Goal: Task Accomplishment & Management: Complete application form

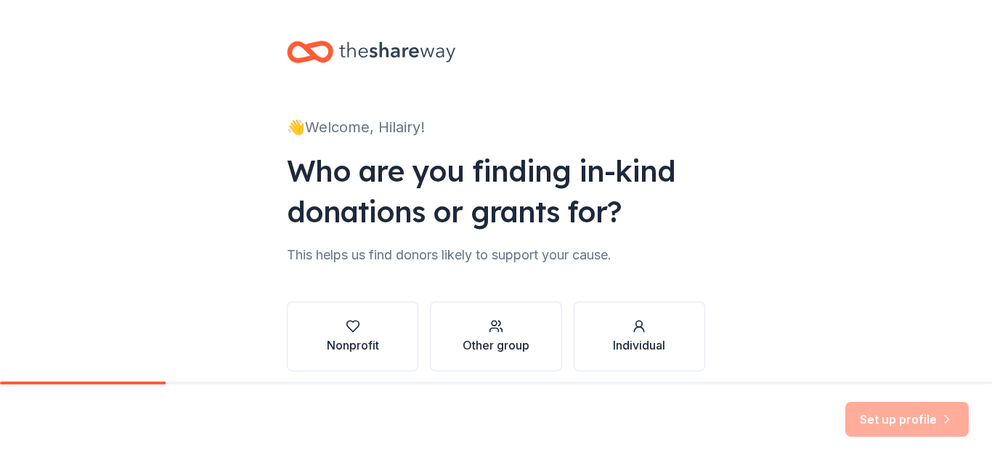
scroll to position [60, 0]
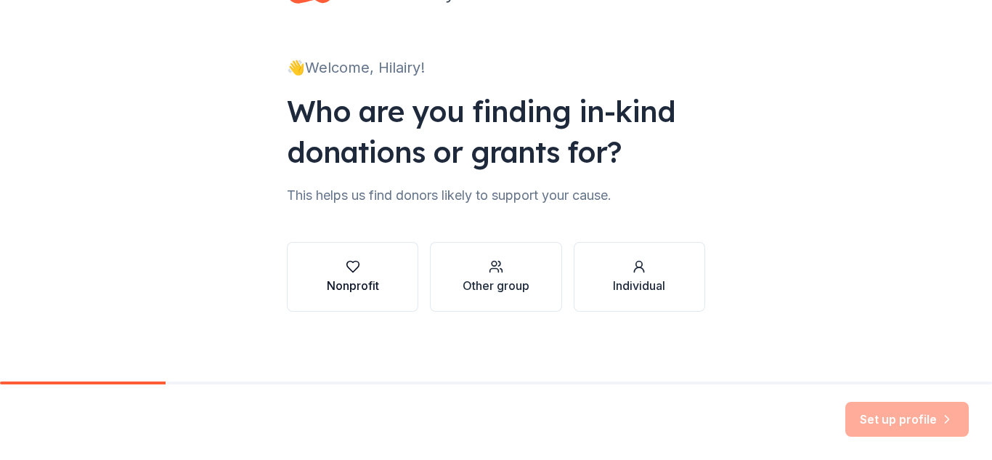
click at [374, 280] on button "Nonprofit" at bounding box center [352, 277] width 131 height 70
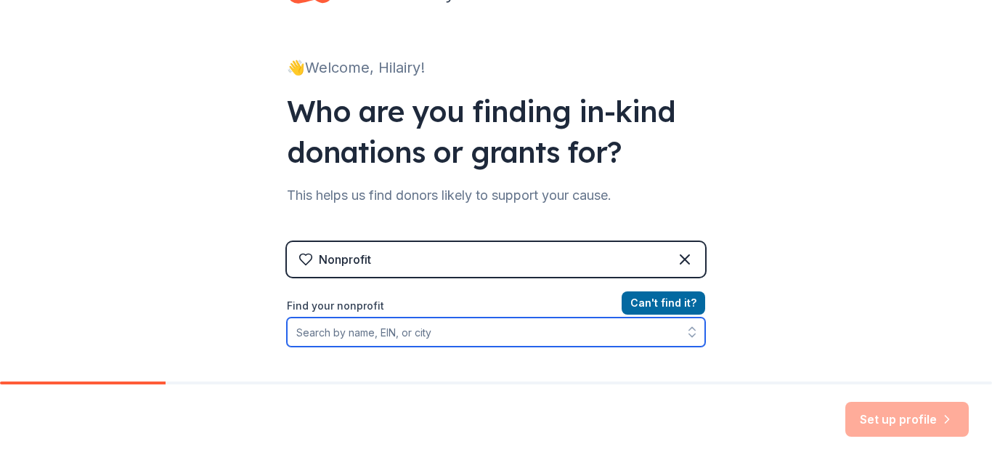
click at [408, 329] on input "Find your nonprofit" at bounding box center [496, 331] width 418 height 29
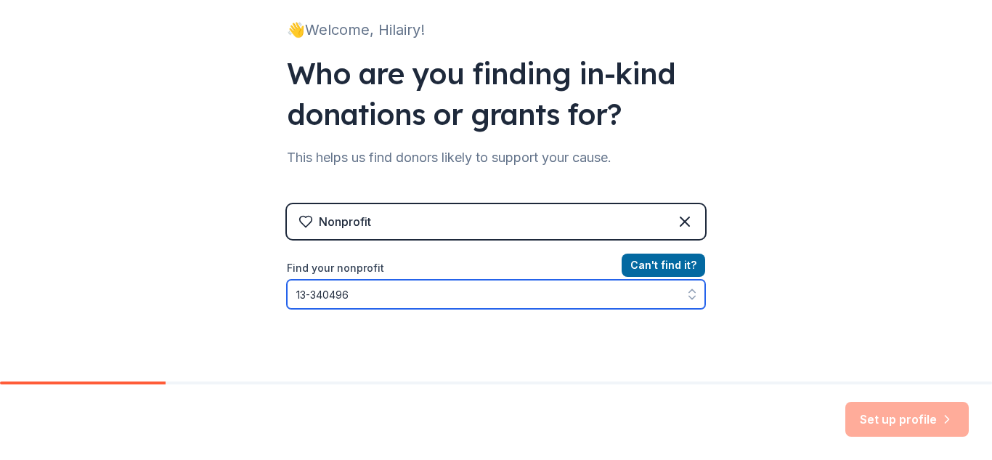
type input "13-3404962"
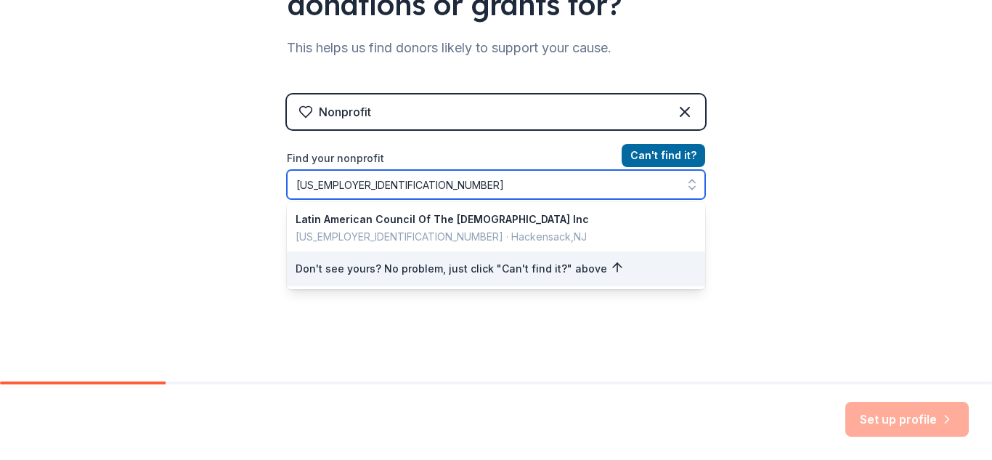
scroll to position [208, 0]
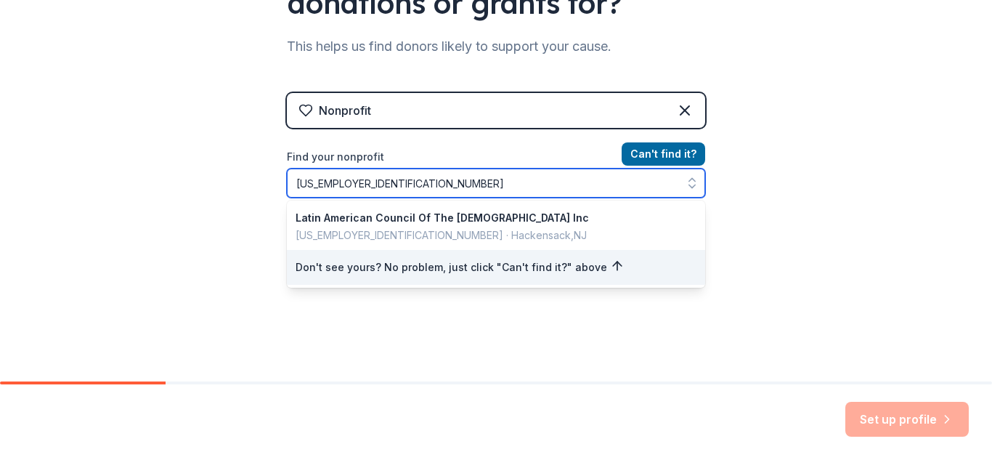
click at [493, 189] on input "13-3404962" at bounding box center [496, 182] width 418 height 29
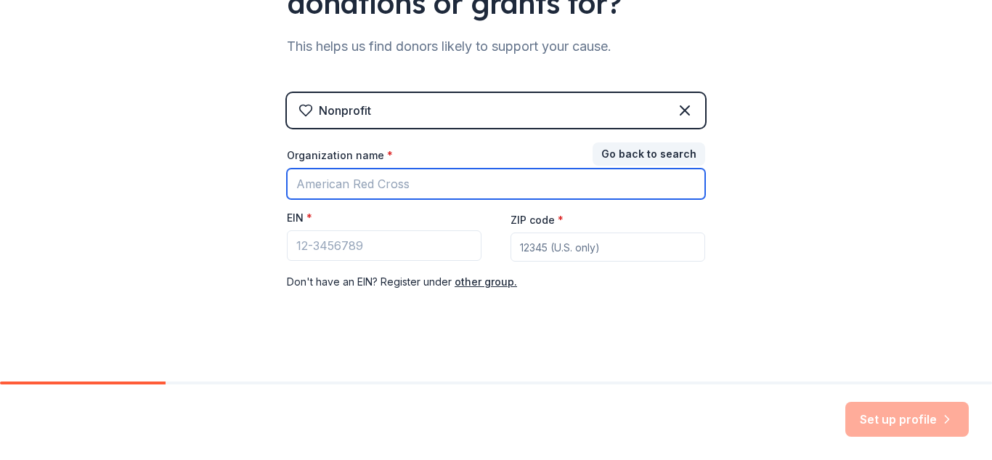
click at [493, 189] on input "Organization name *" at bounding box center [496, 183] width 418 height 30
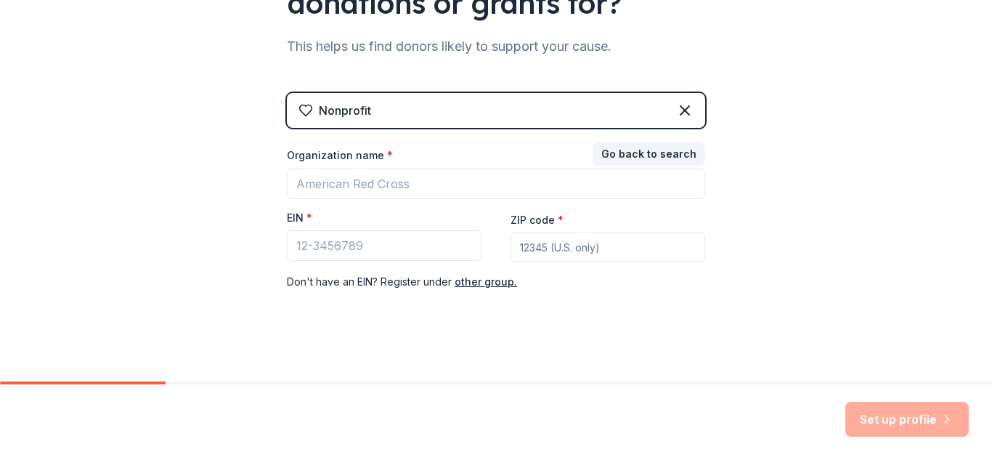
click at [589, 259] on input "ZIP code *" at bounding box center [607, 246] width 195 height 29
click at [502, 123] on div "Nonprofit" at bounding box center [496, 110] width 418 height 35
click at [538, 98] on div "Nonprofit" at bounding box center [496, 110] width 418 height 35
click at [676, 110] on icon at bounding box center [684, 110] width 17 height 17
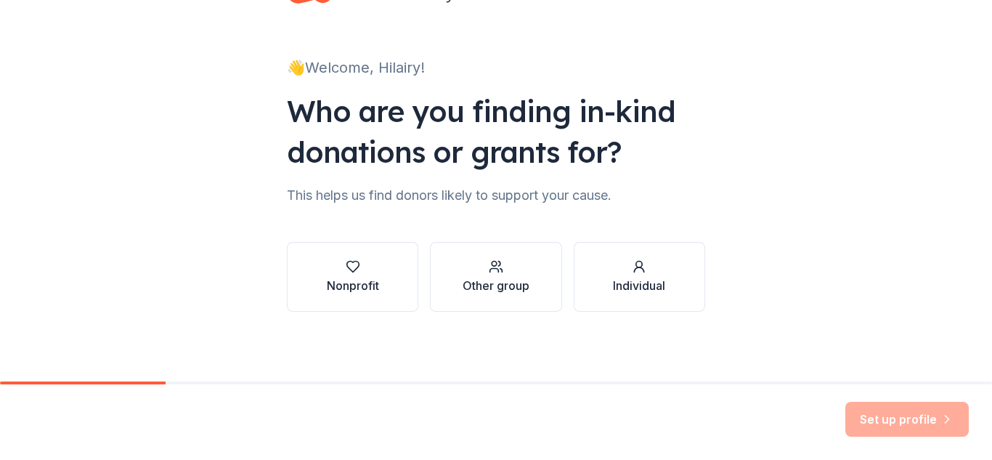
scroll to position [60, 0]
click at [624, 261] on div "button" at bounding box center [639, 266] width 52 height 15
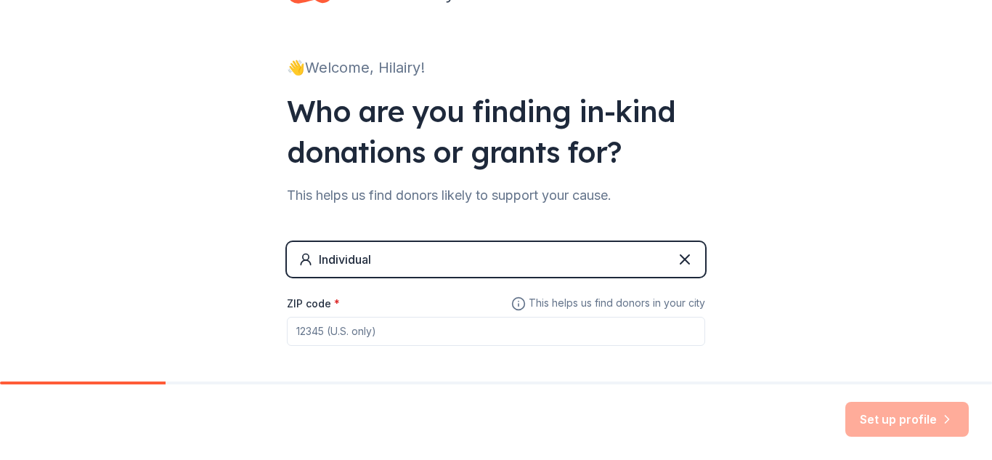
click at [694, 259] on div "Individual" at bounding box center [496, 259] width 418 height 35
click at [676, 262] on icon at bounding box center [684, 258] width 17 height 17
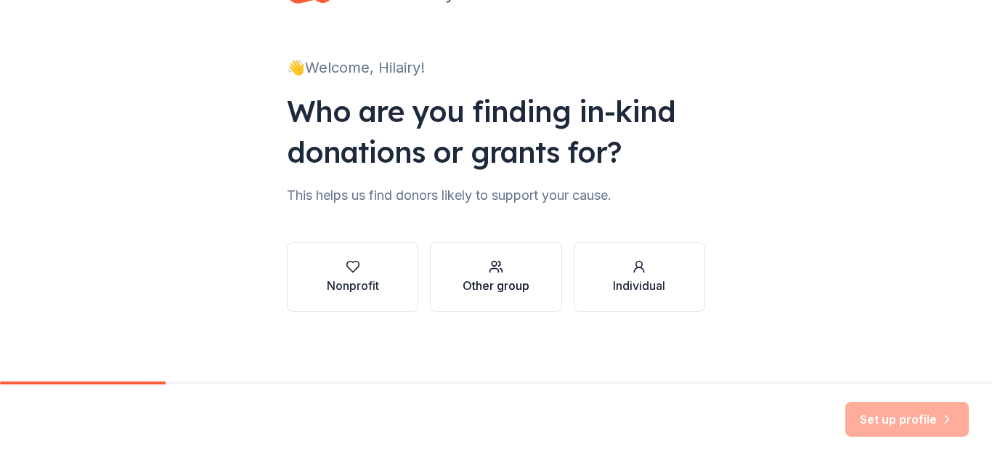
click at [521, 292] on div "Other group" at bounding box center [495, 285] width 67 height 17
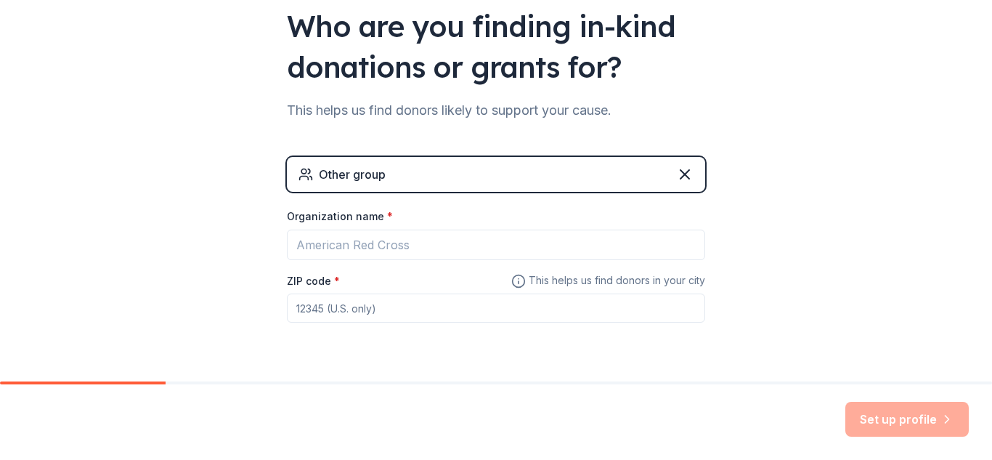
scroll to position [146, 0]
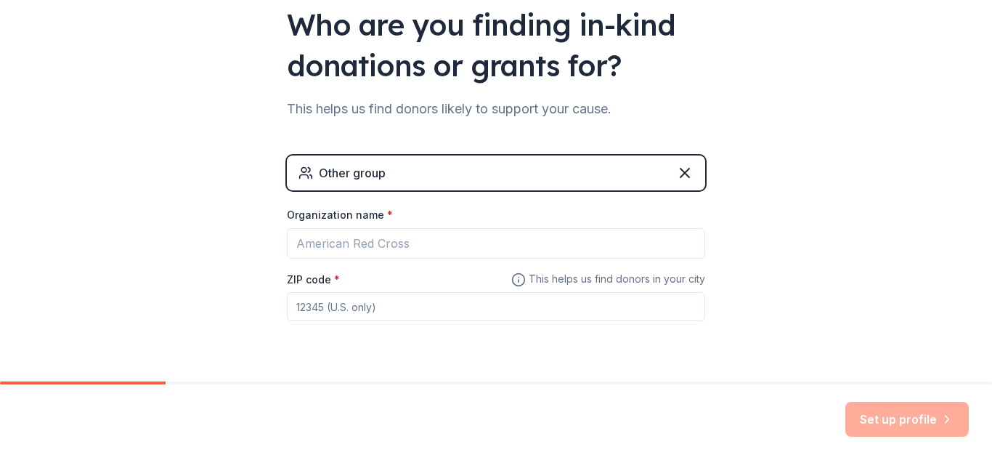
click at [682, 156] on div "Other group" at bounding box center [496, 172] width 418 height 35
click at [680, 173] on icon at bounding box center [684, 172] width 17 height 17
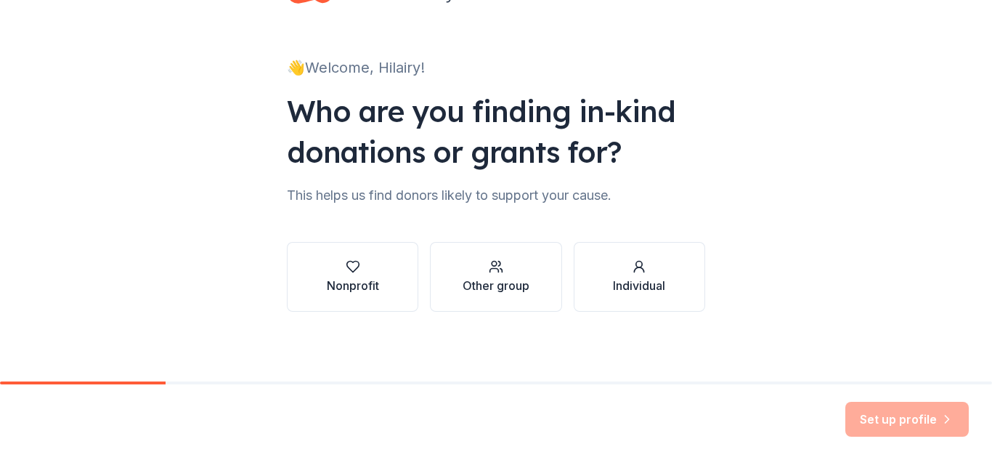
scroll to position [60, 0]
click at [363, 265] on div "button" at bounding box center [353, 266] width 52 height 15
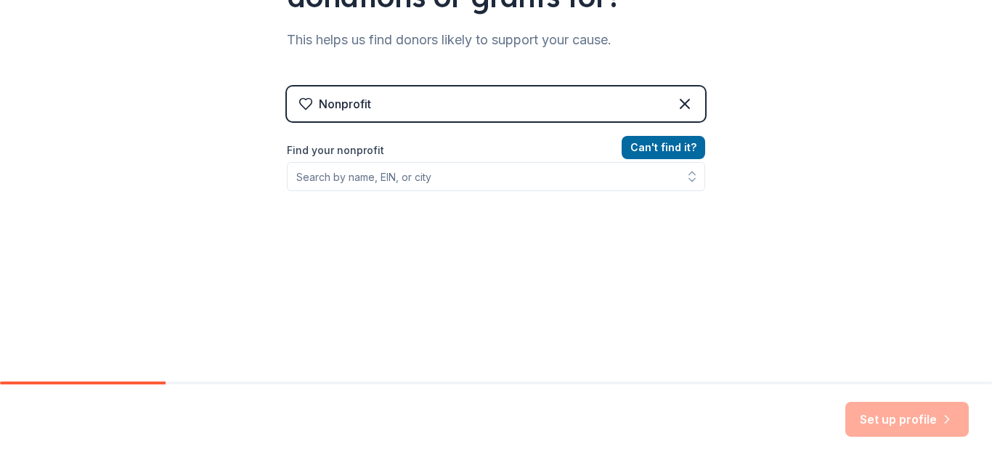
scroll to position [216, 0]
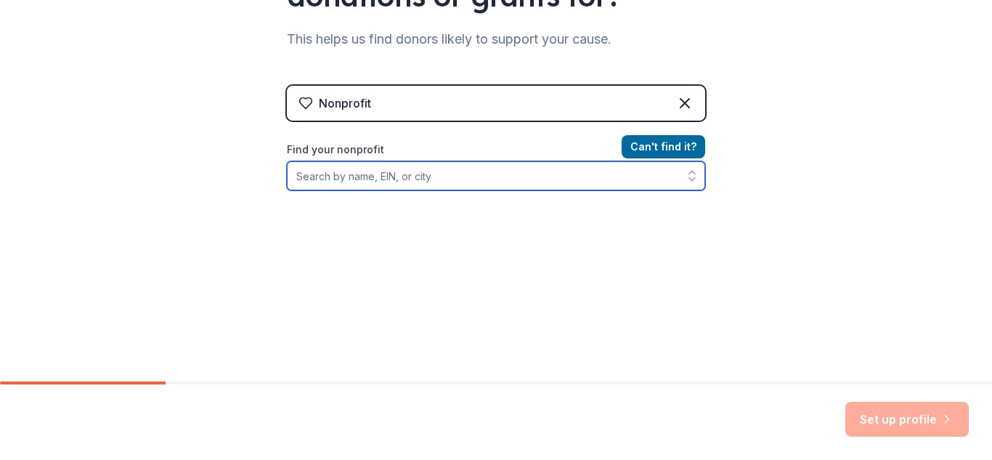
click at [421, 183] on input "Find your nonprofit" at bounding box center [496, 175] width 418 height 29
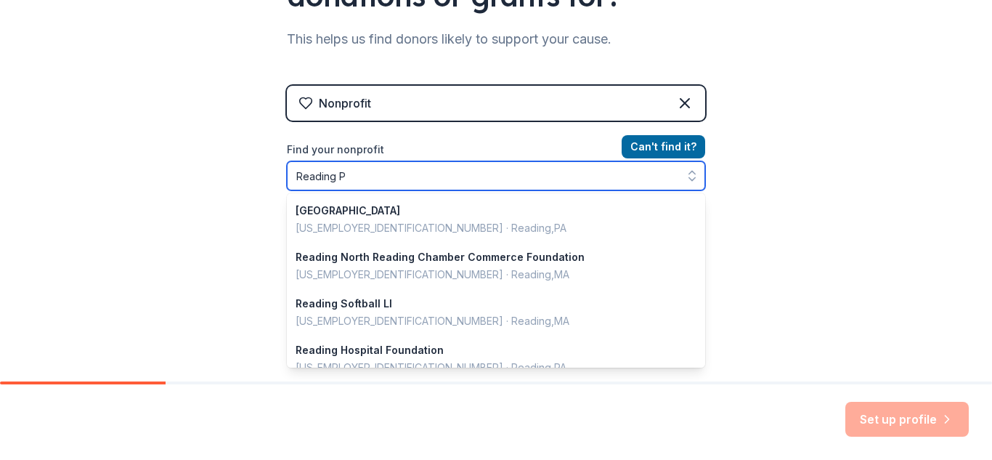
type input "Reading PA"
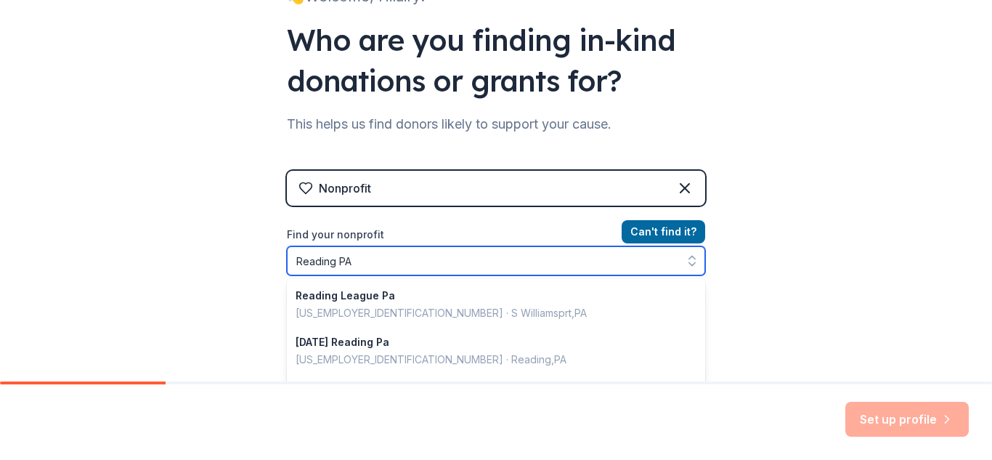
scroll to position [118, 0]
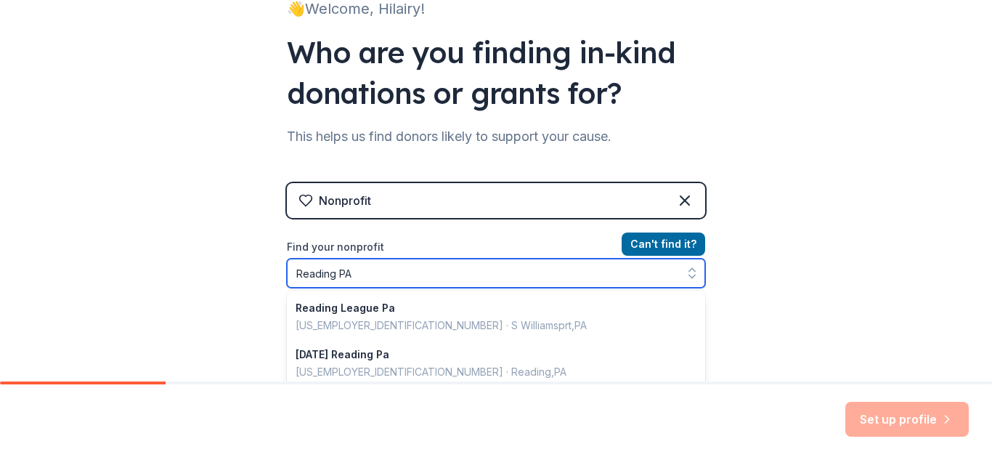
click at [580, 271] on input "Reading PA" at bounding box center [496, 272] width 418 height 29
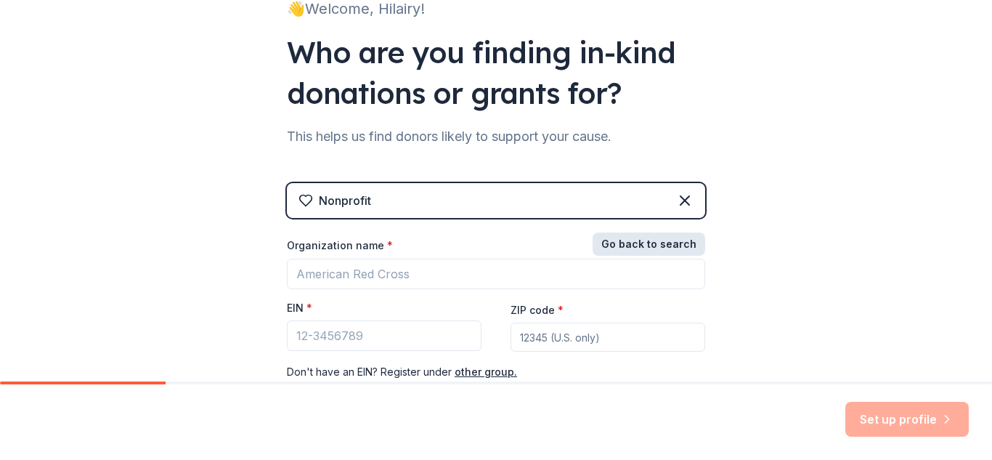
click at [656, 240] on button "Go back to search" at bounding box center [648, 243] width 113 height 23
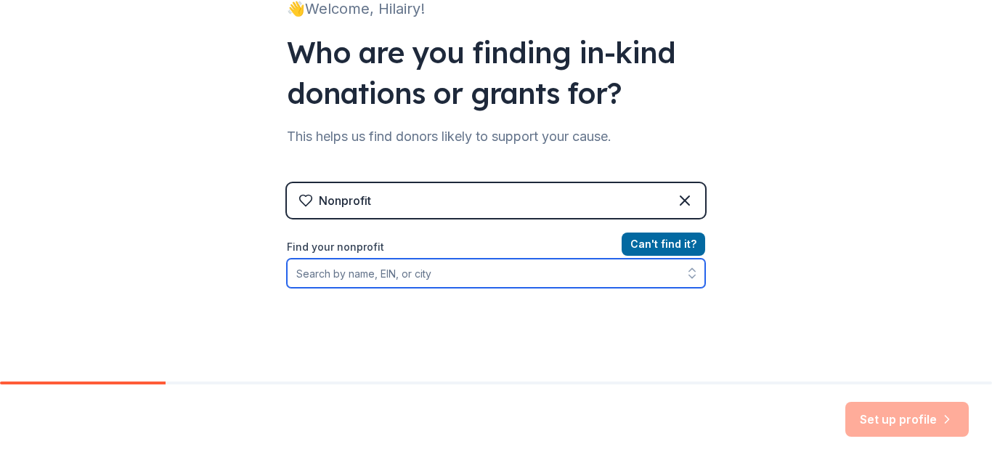
click at [494, 274] on input "Find your nonprofit" at bounding box center [496, 272] width 418 height 29
type input "I"
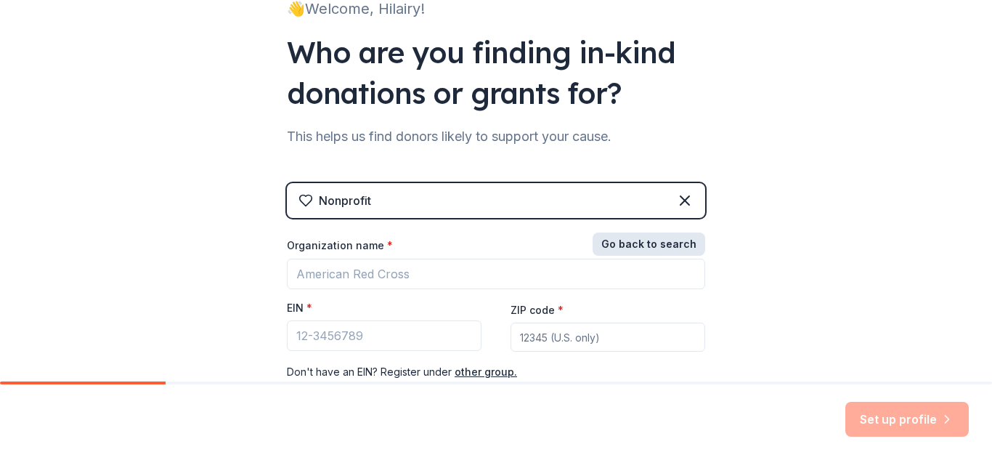
click at [615, 245] on button "Go back to search" at bounding box center [648, 243] width 113 height 23
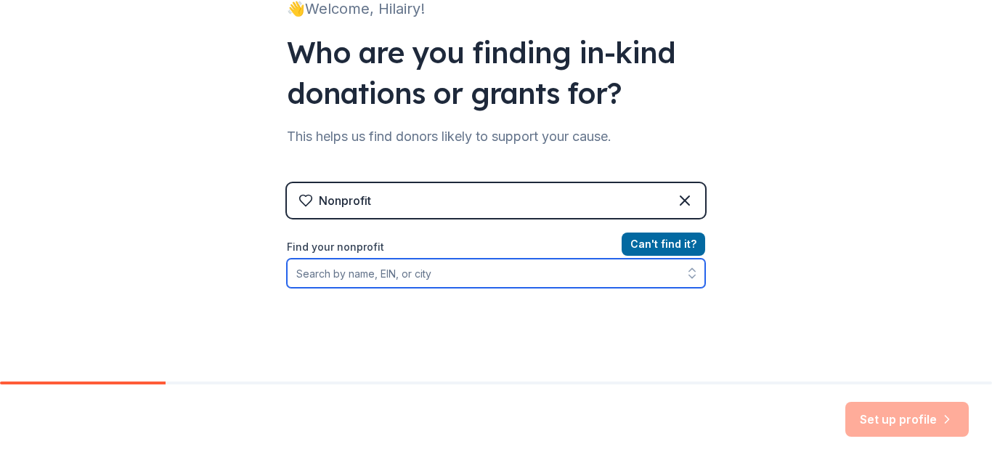
click at [394, 273] on input "Find your nonprofit" at bounding box center [496, 272] width 418 height 29
type input "l"
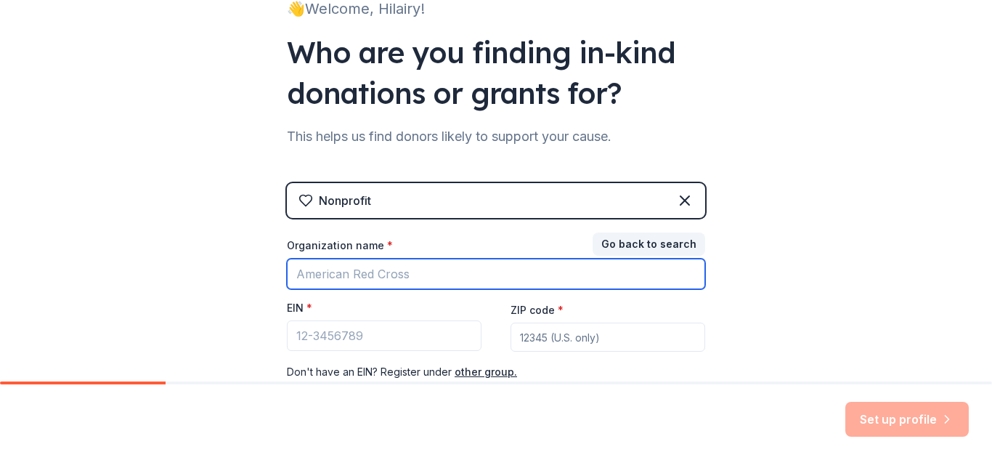
click at [394, 273] on input "Organization name *" at bounding box center [496, 273] width 418 height 30
type input ";"
type input "l"
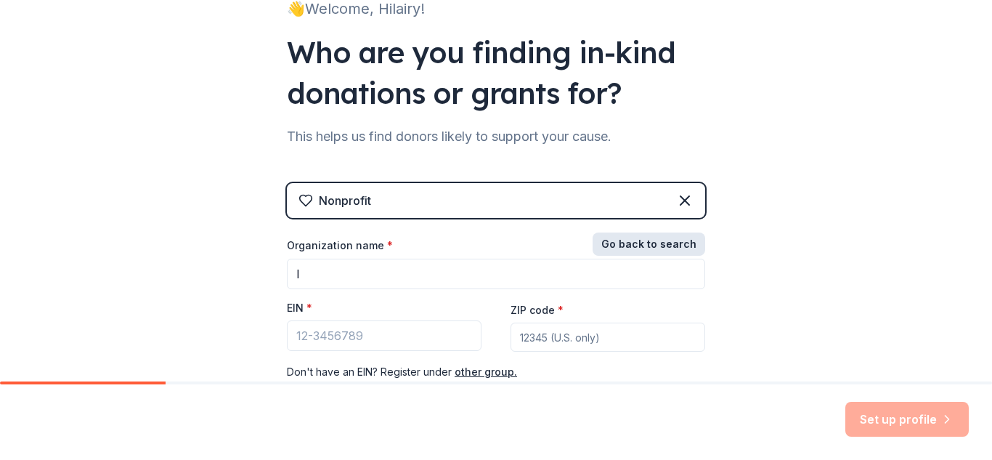
click at [645, 240] on button "Go back to search" at bounding box center [648, 243] width 113 height 23
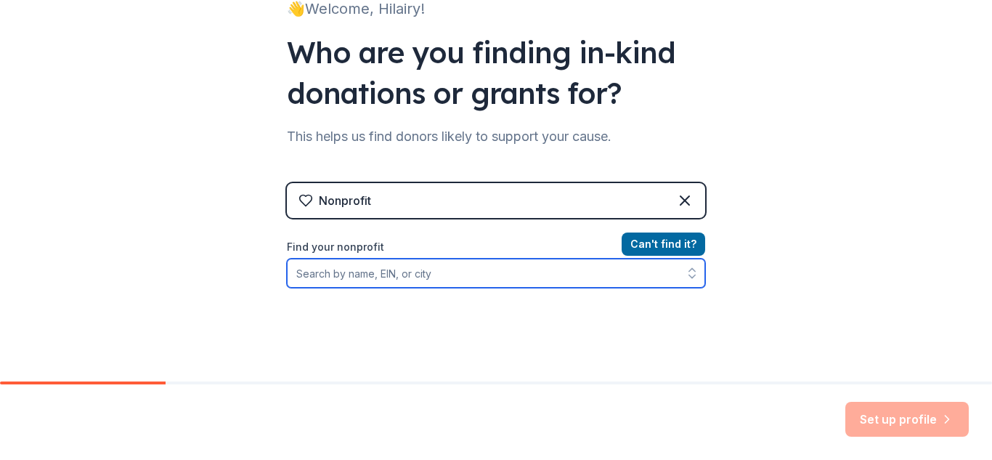
click at [315, 276] on input "Find your nonprofit" at bounding box center [496, 272] width 418 height 29
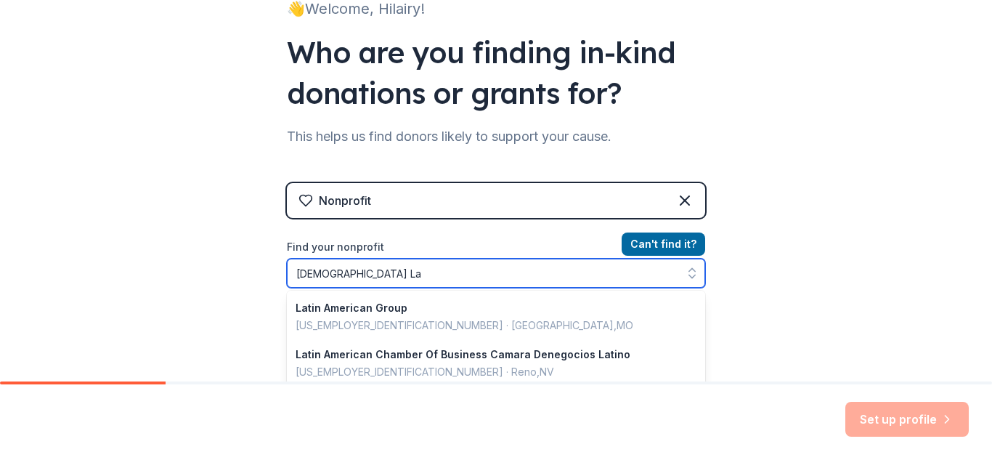
type input "Latin American Church La"
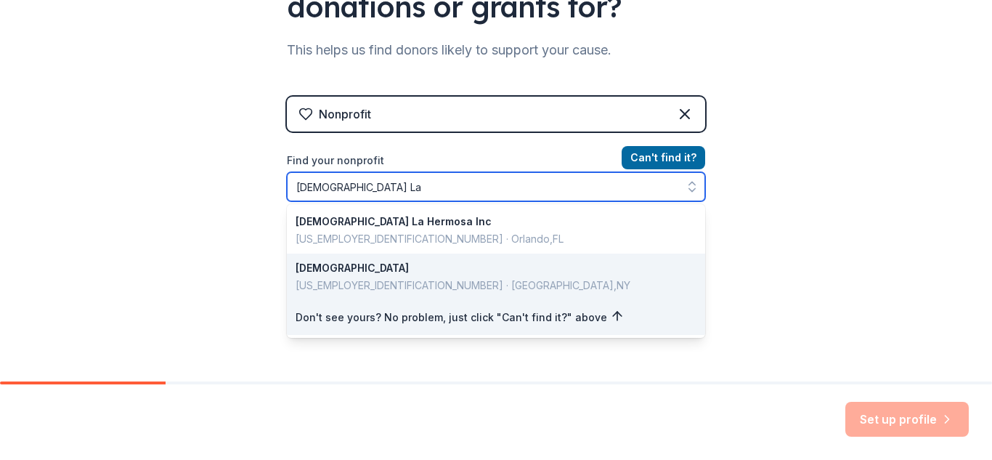
scroll to position [205, 0]
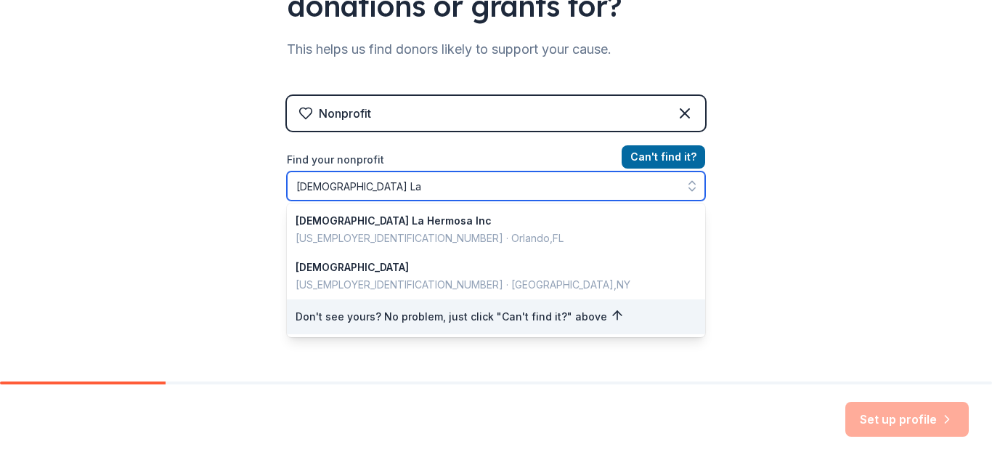
click at [457, 191] on input "Latin American Church La" at bounding box center [496, 185] width 418 height 29
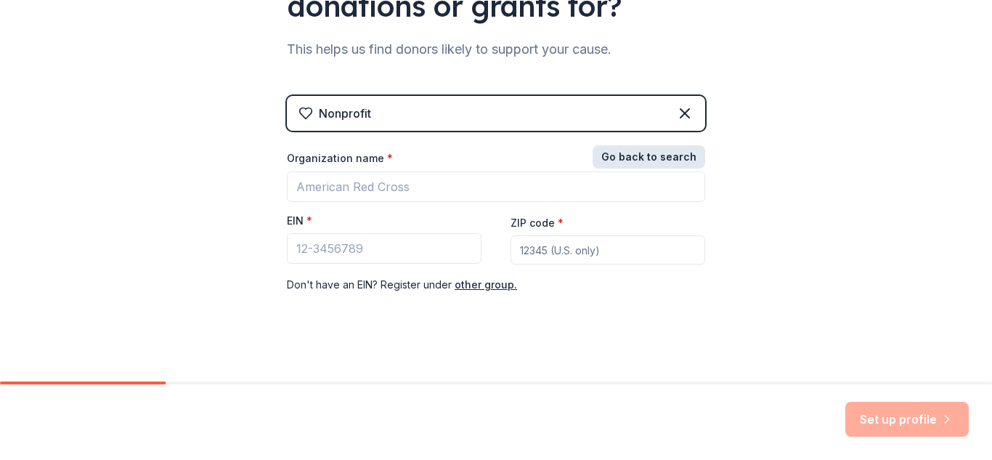
click at [658, 167] on button "Go back to search" at bounding box center [648, 156] width 113 height 23
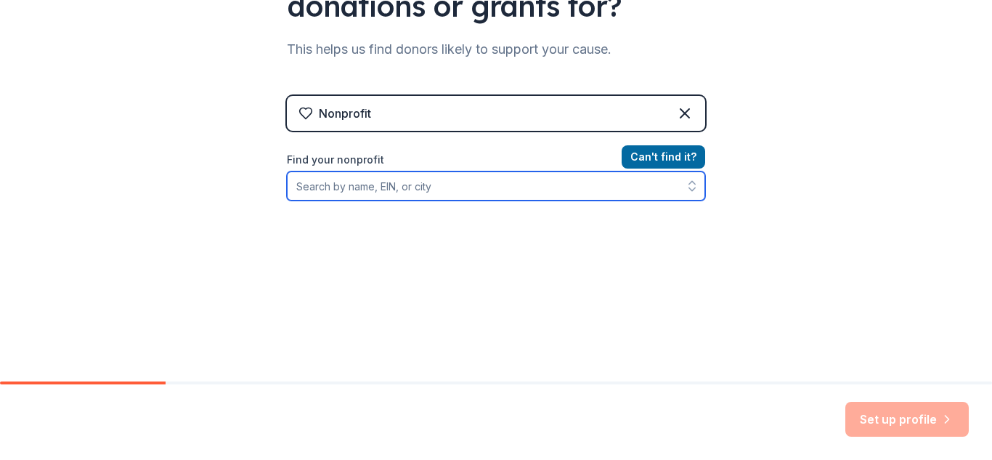
click at [534, 181] on input "Find your nonprofit" at bounding box center [496, 185] width 418 height 29
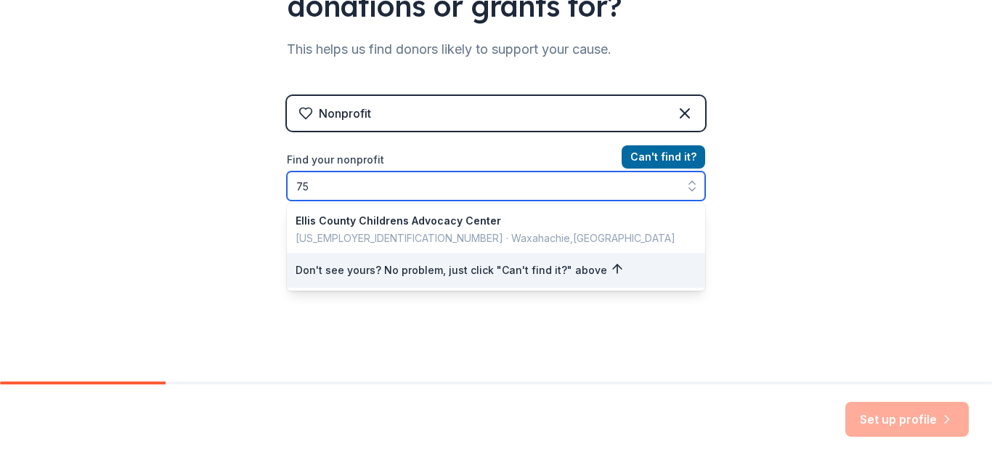
click at [542, 181] on input "75" at bounding box center [496, 185] width 418 height 29
type input "7"
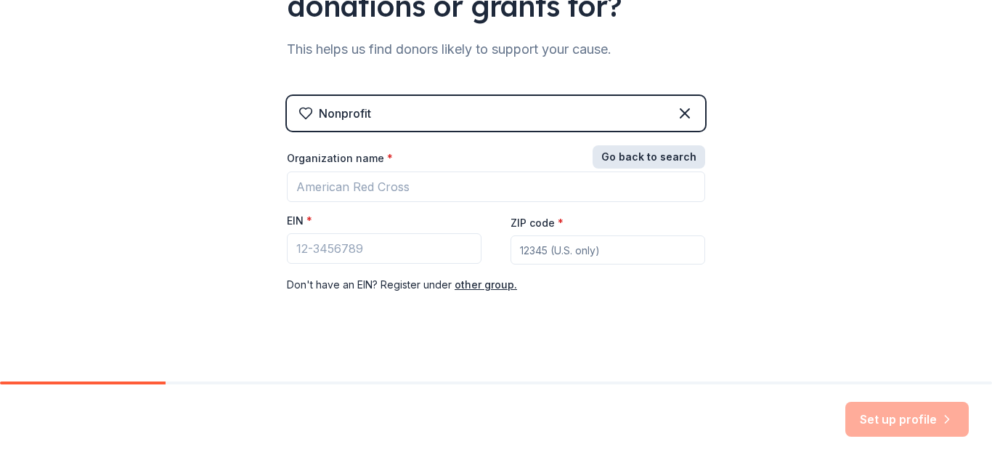
click at [603, 160] on button "Go back to search" at bounding box center [648, 156] width 113 height 23
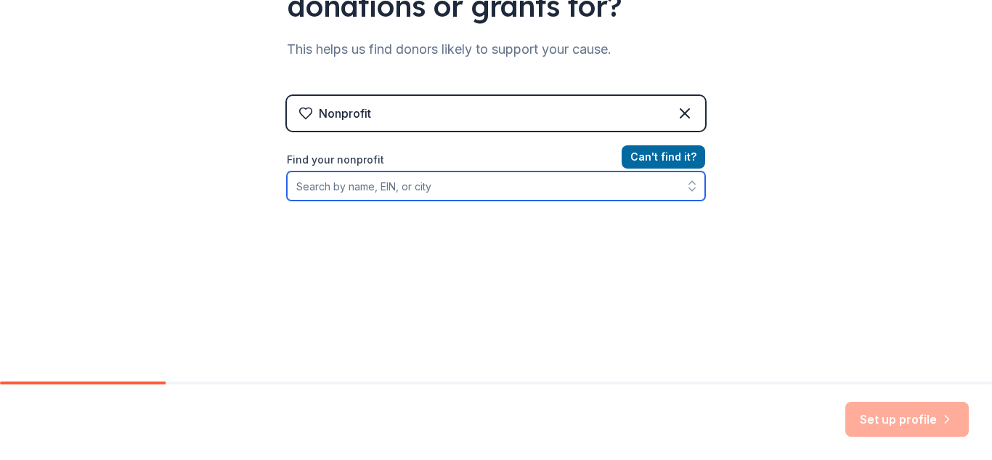
click at [408, 189] on input "Find your nonprofit" at bounding box center [496, 185] width 418 height 29
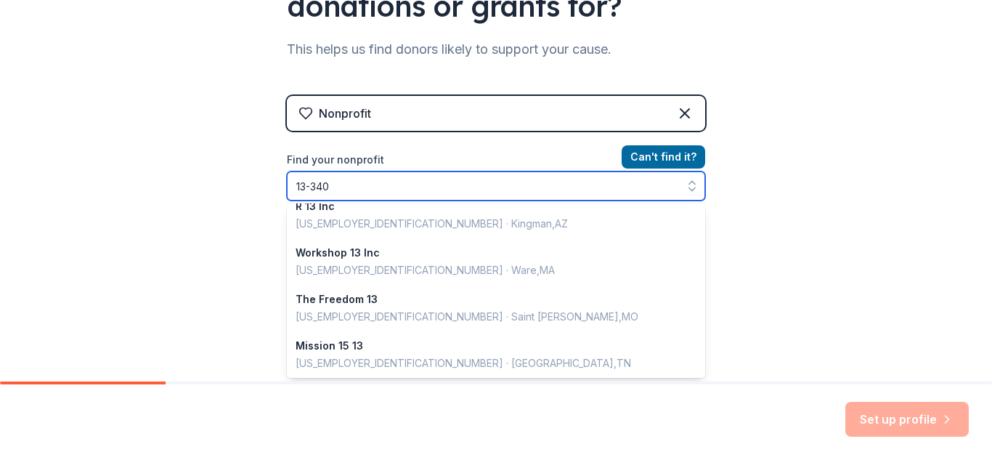
scroll to position [0, 0]
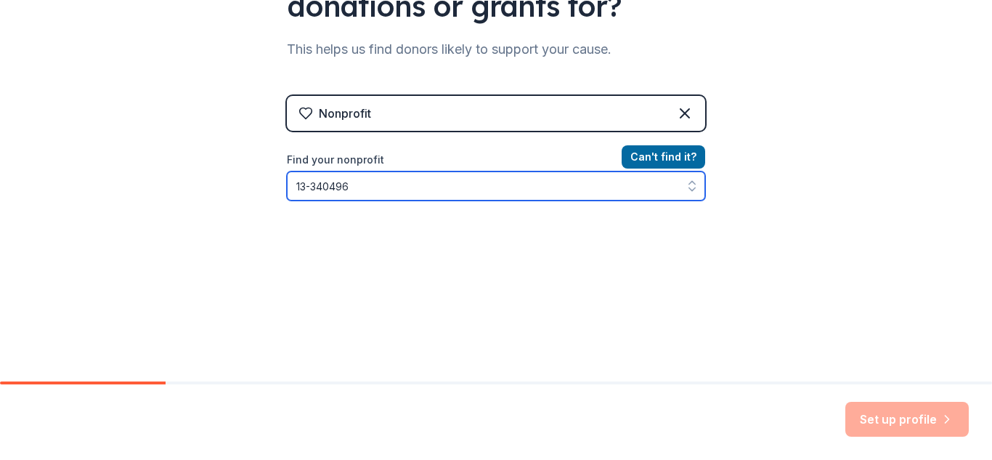
type input "13-3404962"
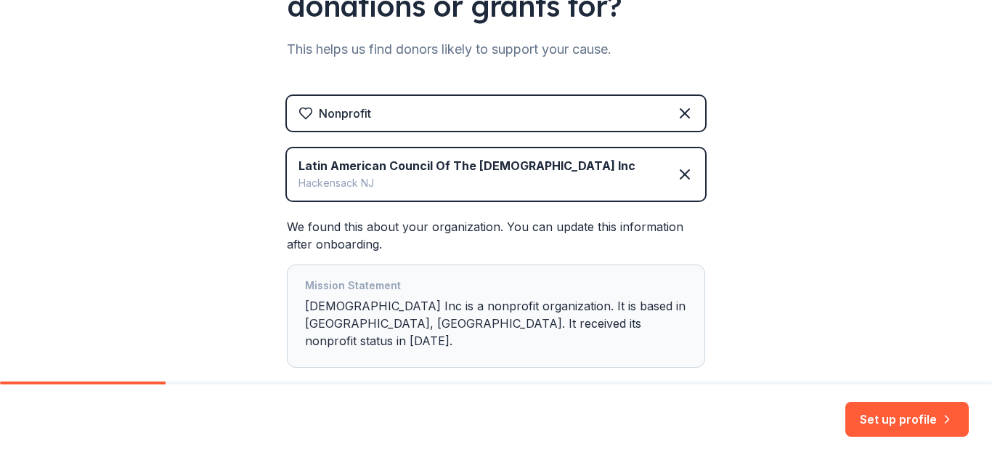
scroll to position [290, 0]
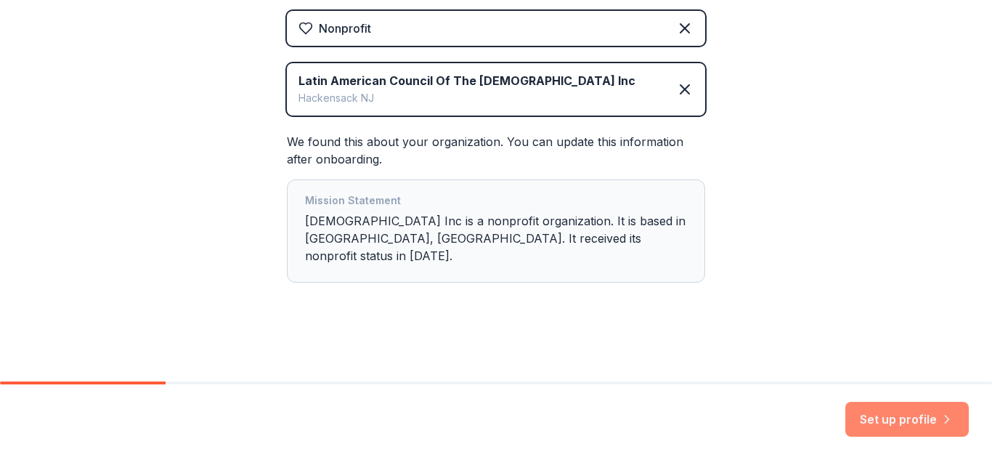
click at [935, 426] on button "Set up profile" at bounding box center [906, 418] width 123 height 35
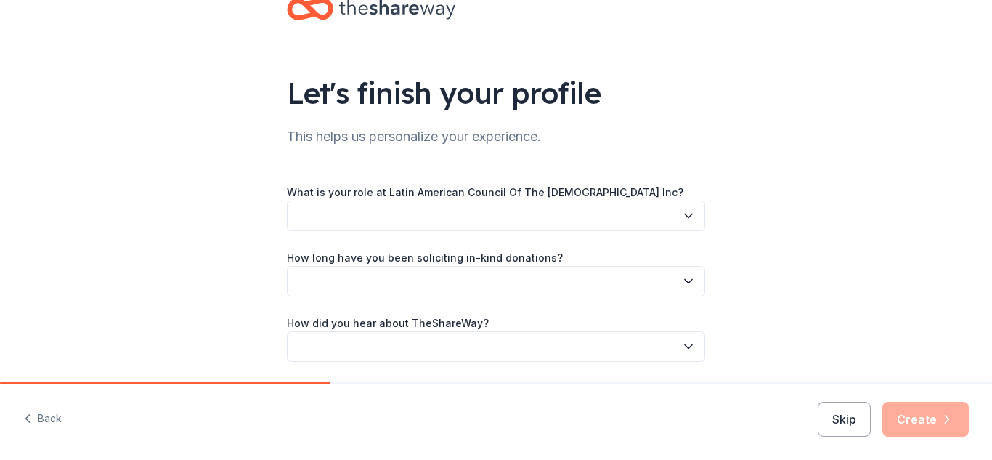
scroll to position [44, 0]
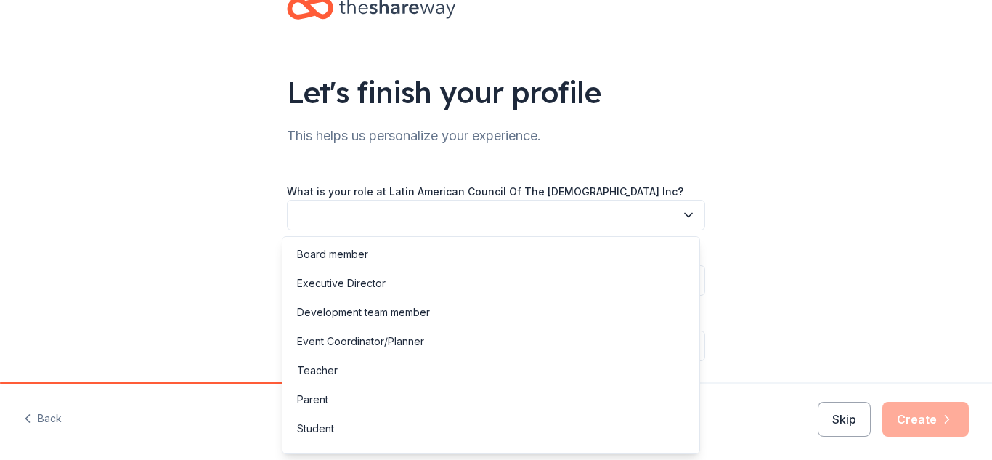
click at [519, 223] on button "button" at bounding box center [496, 215] width 418 height 30
click at [450, 252] on div "Board member" at bounding box center [490, 254] width 411 height 29
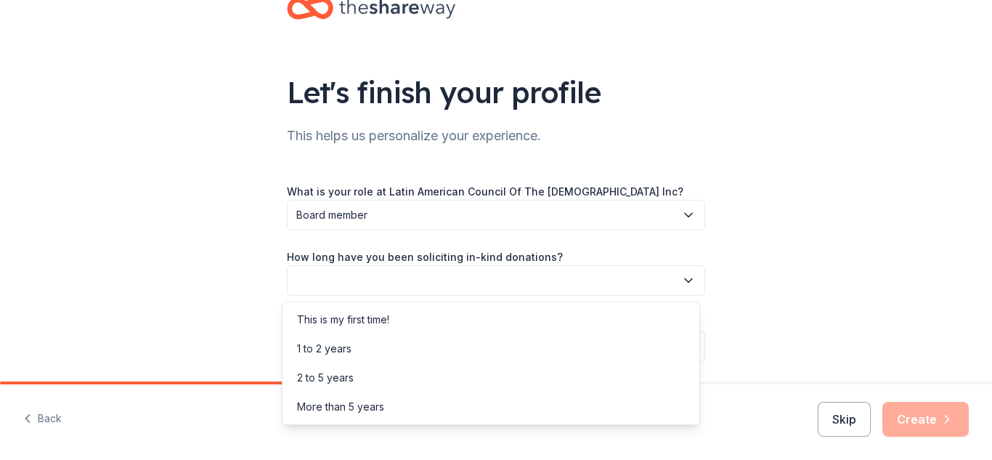
click at [511, 279] on button "button" at bounding box center [496, 280] width 418 height 30
click at [380, 322] on div "This is my first time!" at bounding box center [343, 319] width 92 height 17
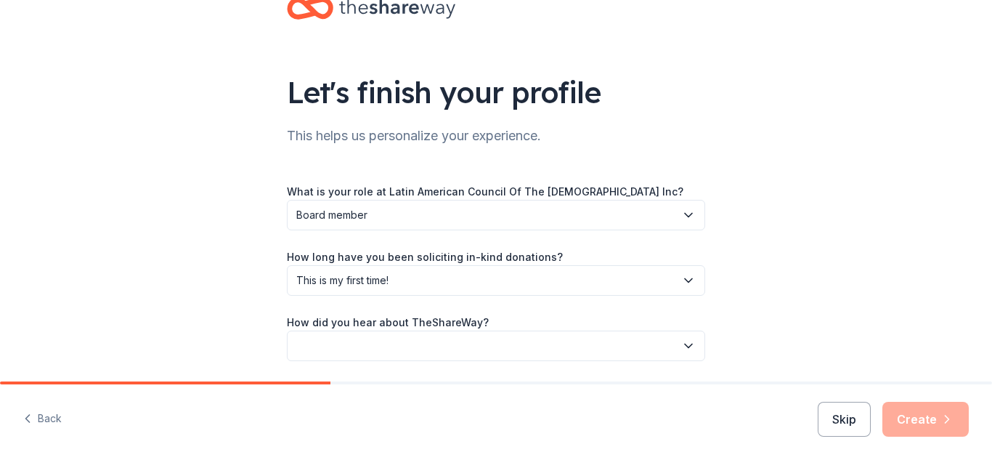
scroll to position [93, 0]
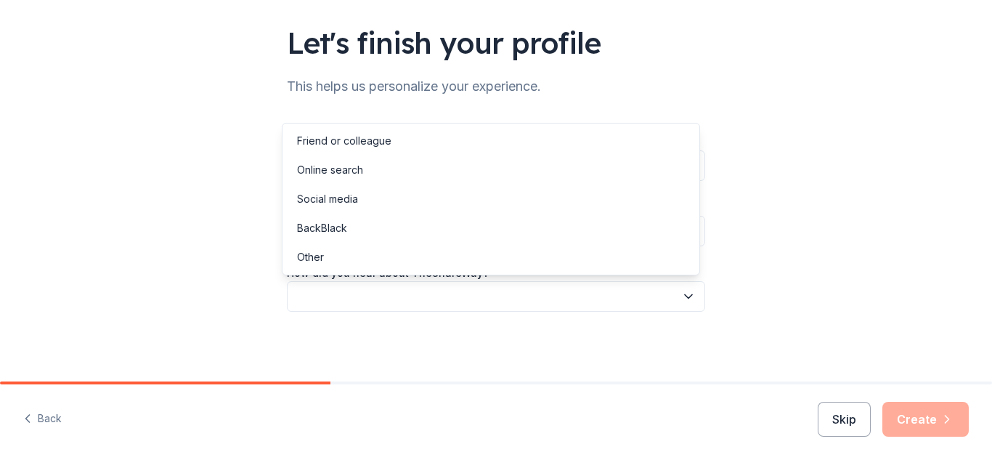
click at [461, 293] on button "button" at bounding box center [496, 296] width 418 height 30
drag, startPoint x: 394, startPoint y: 170, endPoint x: 682, endPoint y: 363, distance: 346.3
click at [682, 363] on body "Let's finish your profile This helps us personalize your experience. What is yo…" at bounding box center [496, 230] width 992 height 460
click at [388, 176] on div "Online search" at bounding box center [490, 169] width 411 height 29
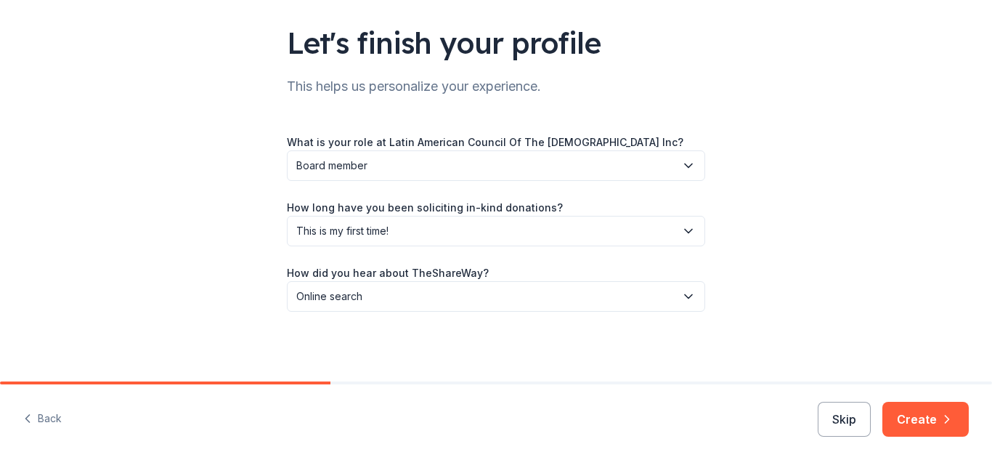
click at [917, 239] on div "Let's finish your profile This helps us personalize your experience. What is yo…" at bounding box center [496, 144] width 992 height 474
click at [940, 426] on button "Create" at bounding box center [925, 418] width 86 height 35
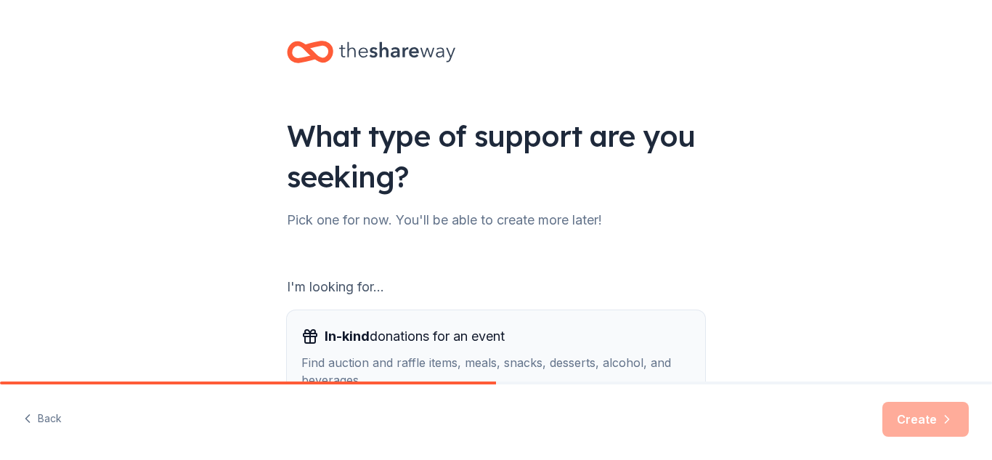
scroll to position [205, 0]
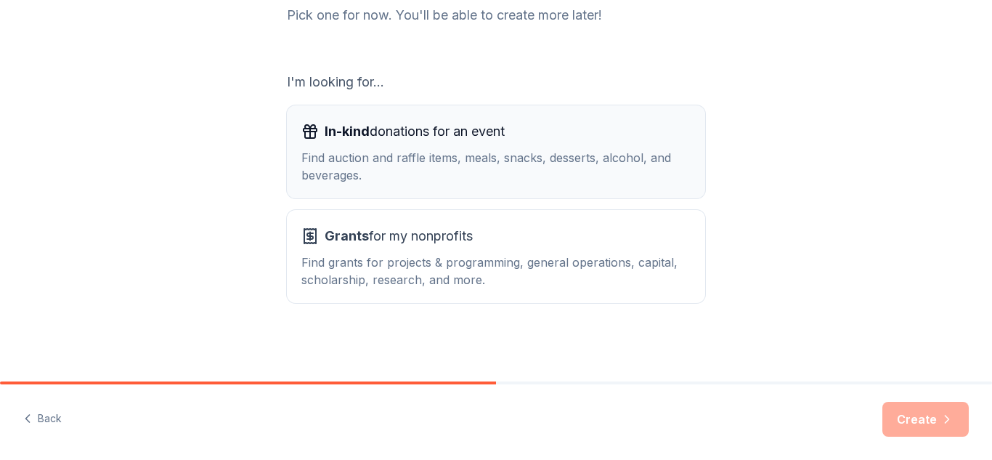
click at [605, 136] on div "In-kind donations for an event" at bounding box center [495, 131] width 389 height 23
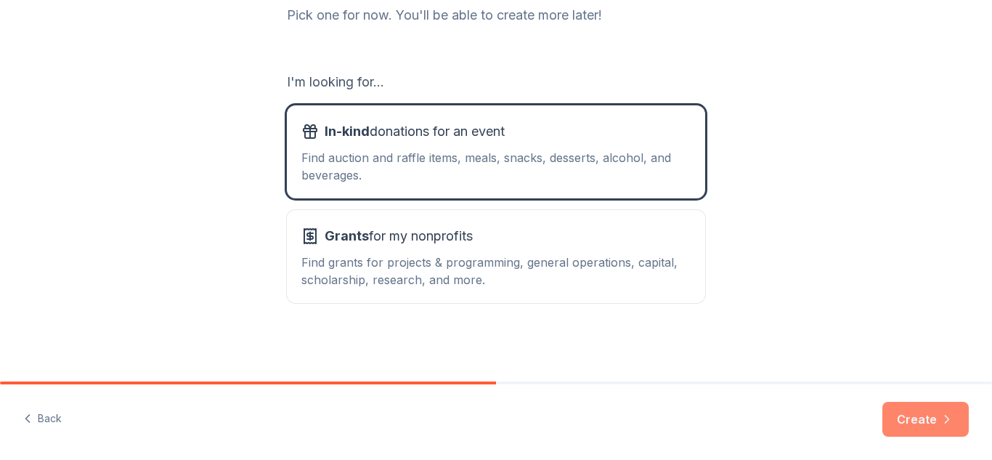
click at [914, 417] on button "Create" at bounding box center [925, 418] width 86 height 35
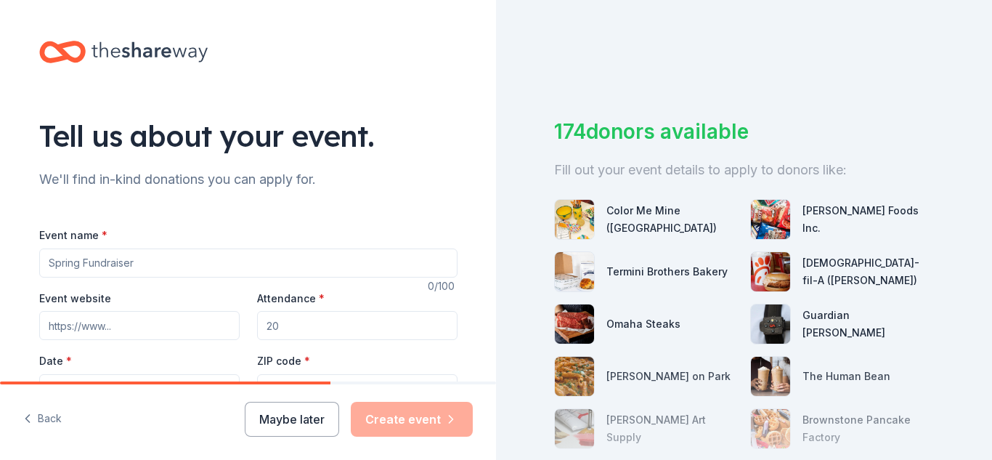
click at [167, 269] on input "Event name *" at bounding box center [248, 262] width 418 height 29
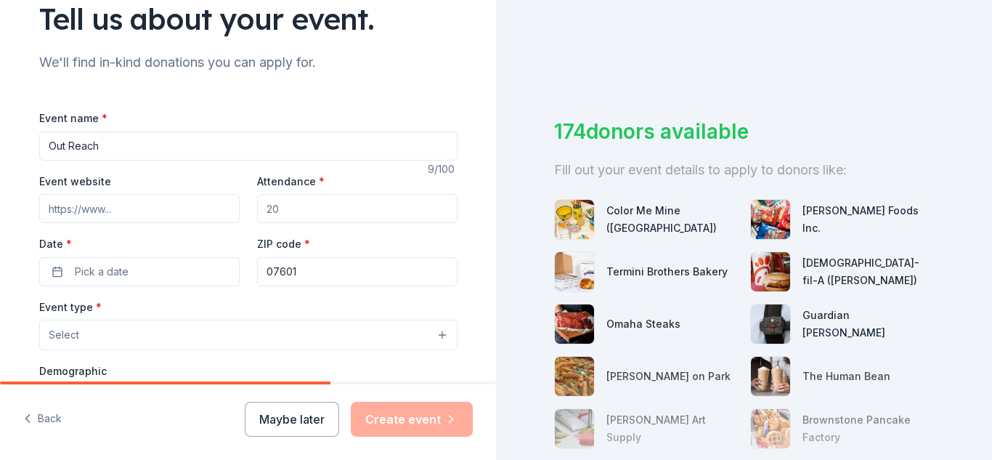
scroll to position [118, 0]
type input "Out Reach"
click at [324, 198] on input "Attendance *" at bounding box center [357, 206] width 200 height 29
type input "200"
click at [64, 197] on input "Event website" at bounding box center [139, 206] width 200 height 29
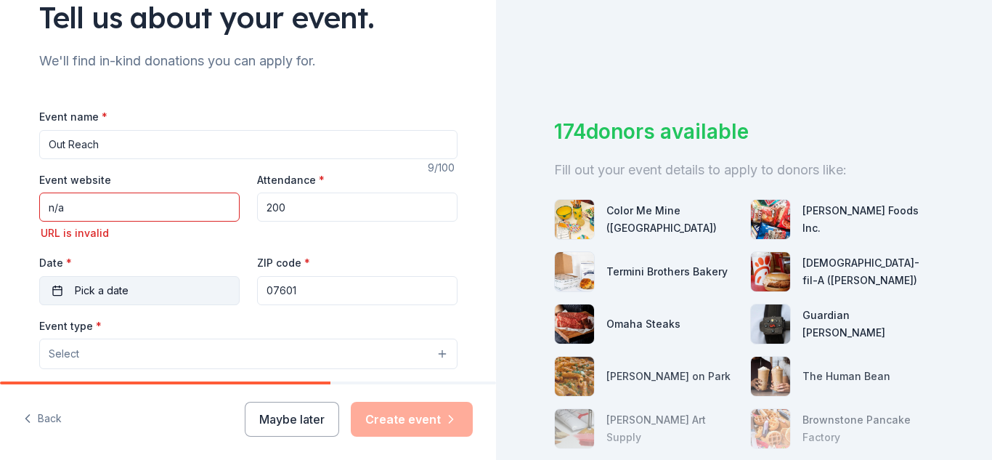
click at [100, 272] on div "Date * Pick a date" at bounding box center [139, 279] width 200 height 52
click at [140, 293] on button "Pick a date" at bounding box center [139, 290] width 200 height 29
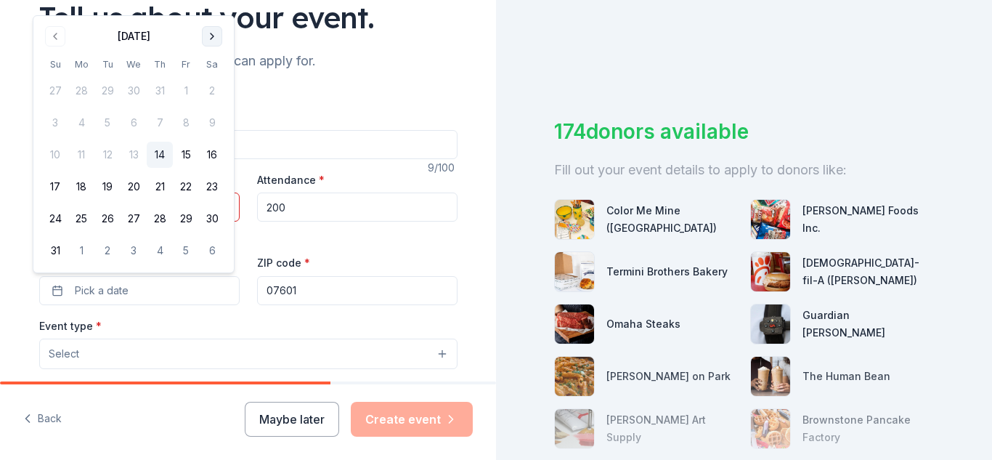
click at [216, 33] on button "Go to next month" at bounding box center [212, 36] width 20 height 20
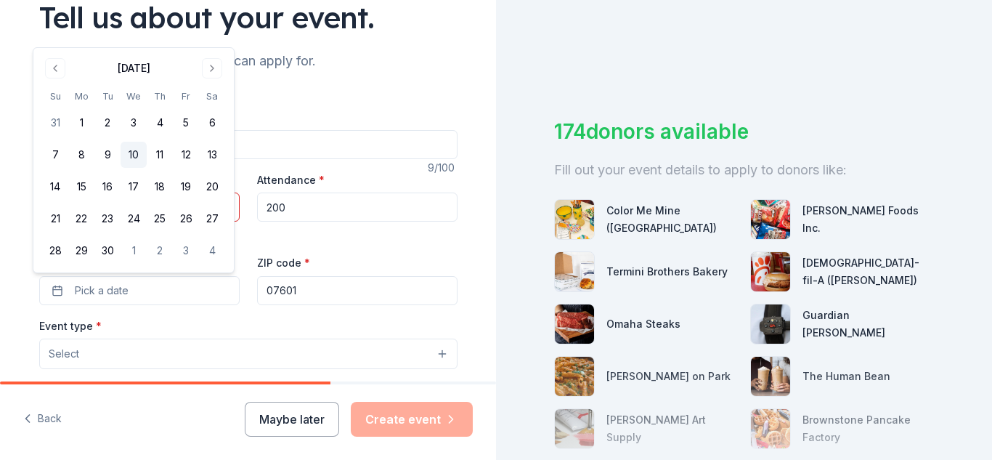
click at [131, 145] on button "10" at bounding box center [134, 155] width 26 height 26
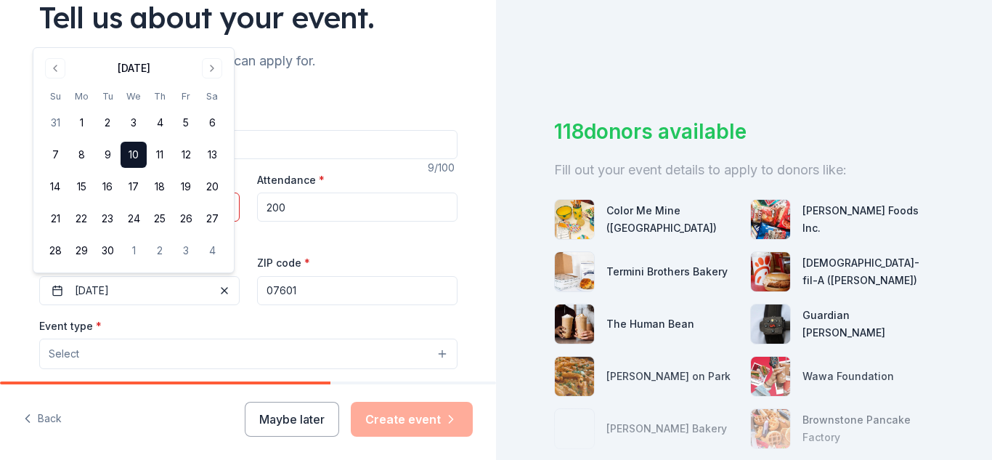
click at [338, 115] on div "Event name * Out Reach" at bounding box center [248, 133] width 418 height 52
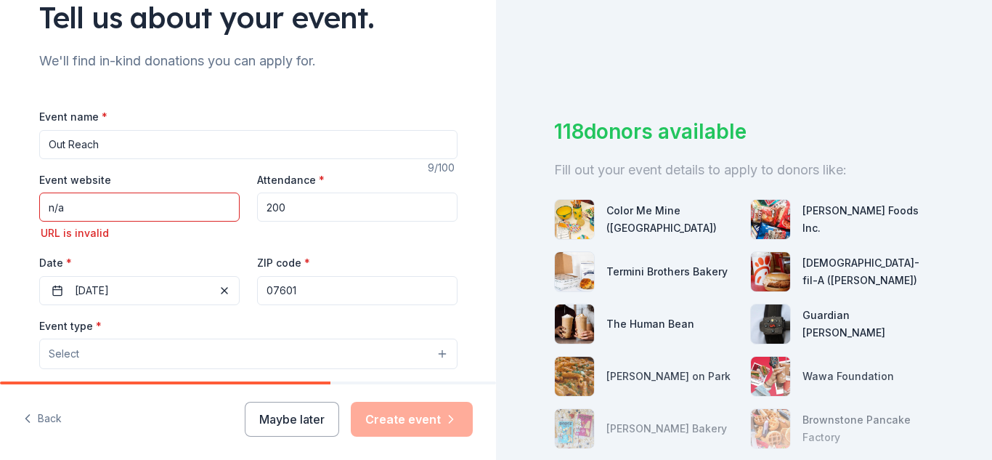
click at [163, 204] on input "n/a" at bounding box center [139, 206] width 200 height 29
type input "n"
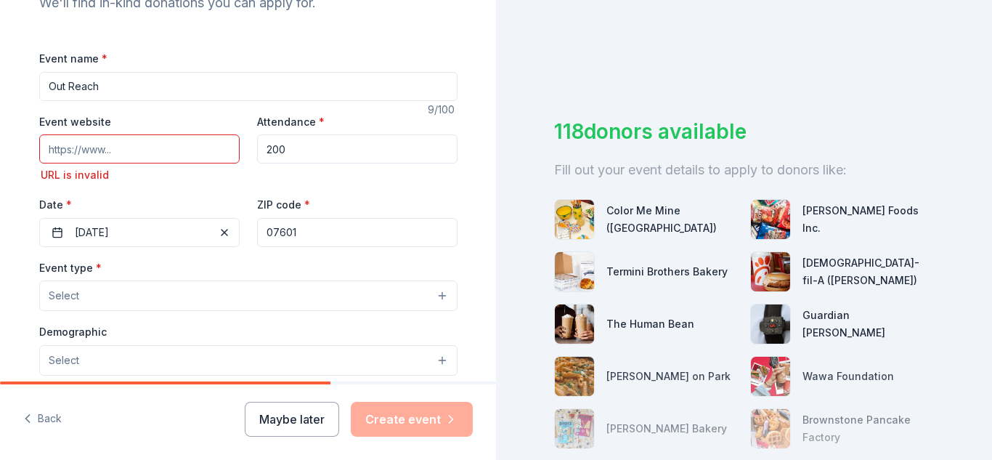
scroll to position [177, 0]
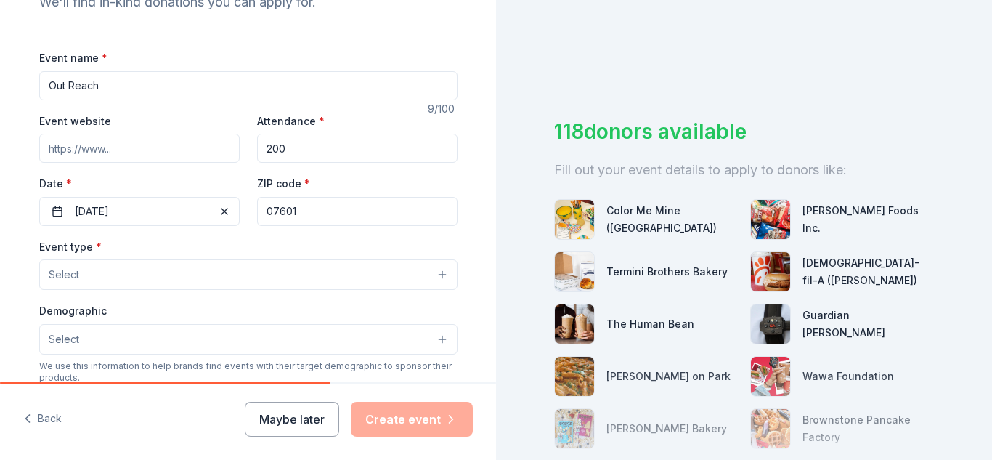
click at [350, 81] on input "Out Reach" at bounding box center [248, 85] width 418 height 29
click at [325, 203] on input "07601" at bounding box center [357, 211] width 200 height 29
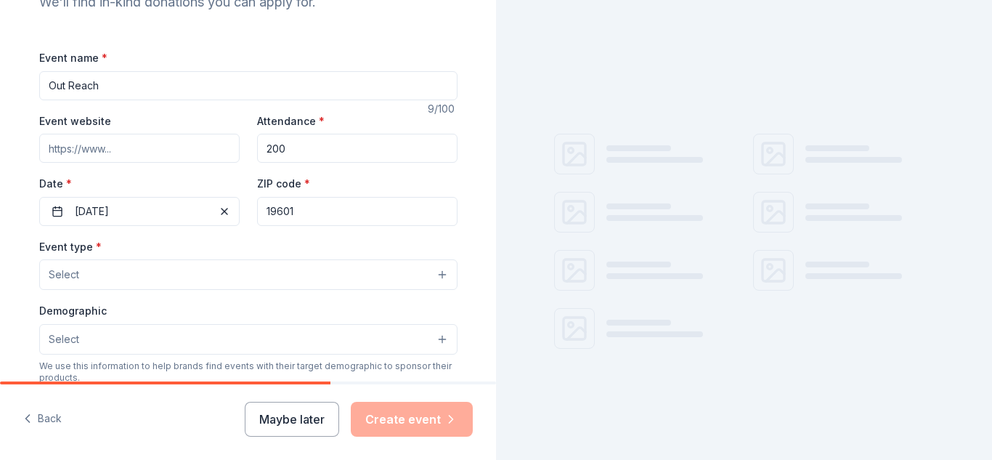
type input "19601"
click at [376, 53] on div "Event name * Out Reach" at bounding box center [248, 75] width 418 height 52
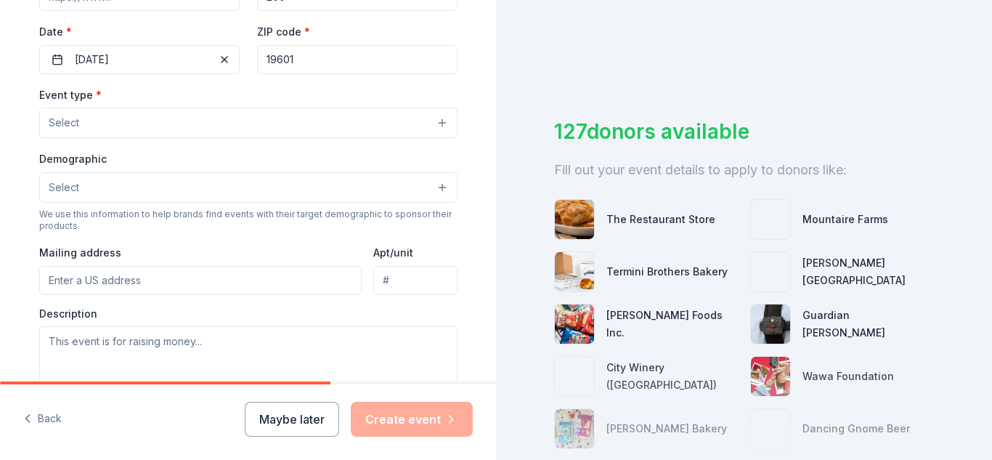
scroll to position [332, 0]
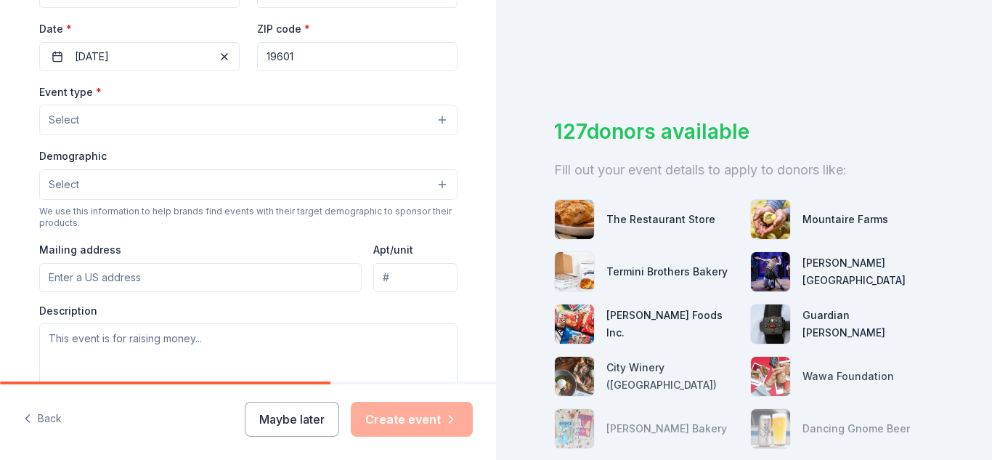
drag, startPoint x: 172, startPoint y: 115, endPoint x: 163, endPoint y: 116, distance: 8.7
click at [163, 116] on button "Select" at bounding box center [248, 120] width 418 height 30
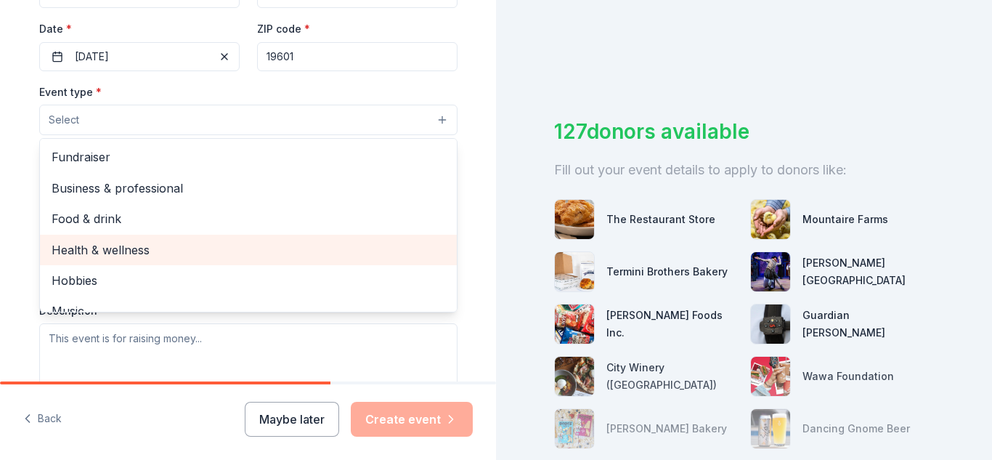
scroll to position [1, 0]
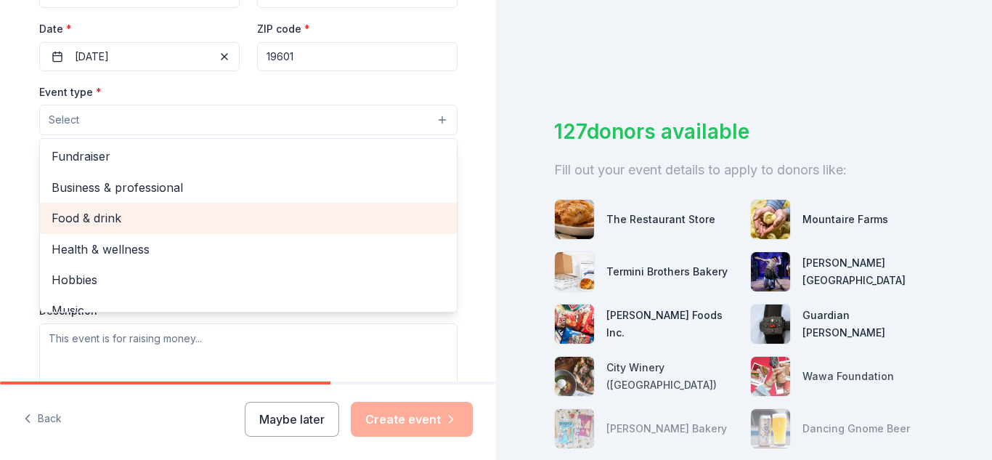
drag, startPoint x: 145, startPoint y: 228, endPoint x: 121, endPoint y: 223, distance: 24.5
click at [121, 223] on span "Food & drink" at bounding box center [248, 217] width 393 height 19
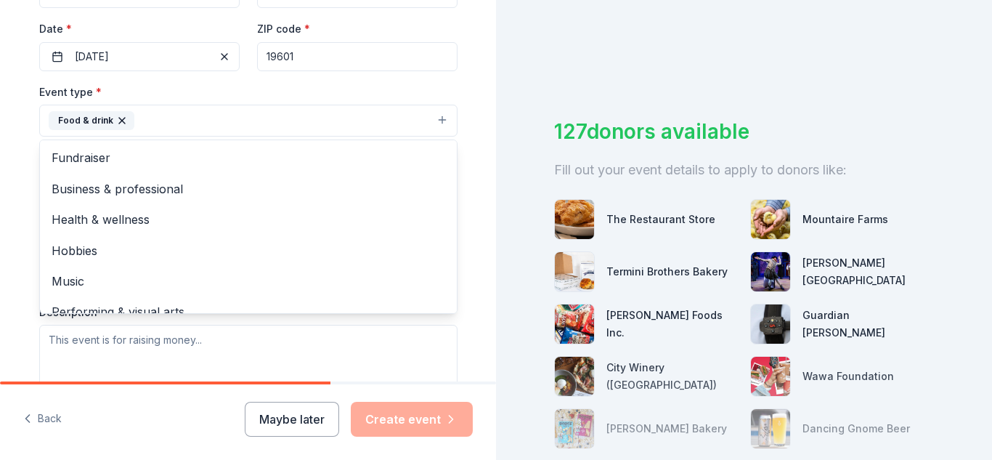
click at [218, 83] on div "Event type * Food & drink Fundraiser Business & professional Health & wellness …" at bounding box center [248, 110] width 418 height 54
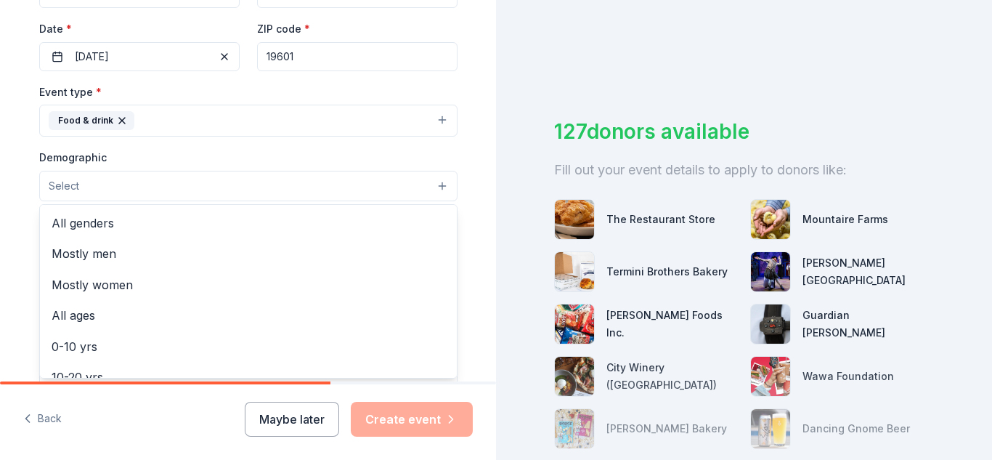
click at [166, 175] on button "Select" at bounding box center [248, 186] width 418 height 30
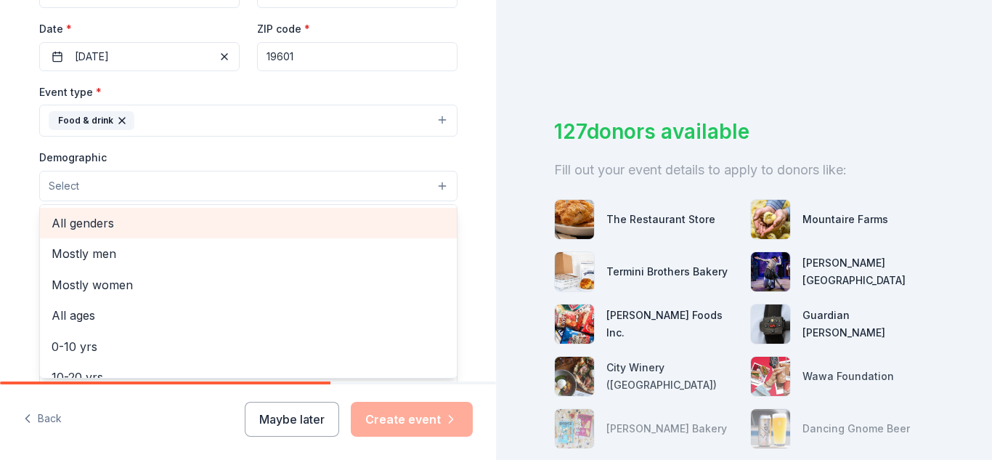
click at [141, 235] on div "All genders" at bounding box center [248, 223] width 417 height 30
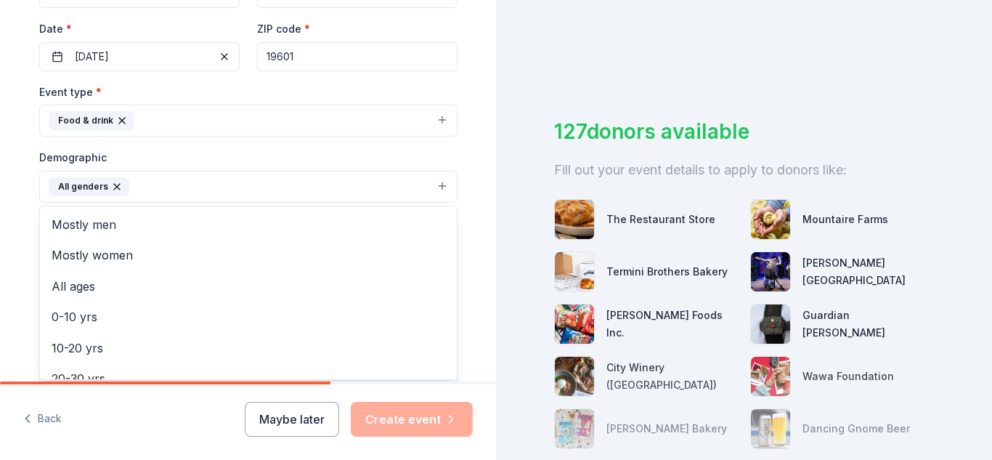
click at [415, 74] on div "Event name * Out Reach 9 /100 Event website Attendance * 200 Date * 09/10/2025 …" at bounding box center [248, 231] width 418 height 674
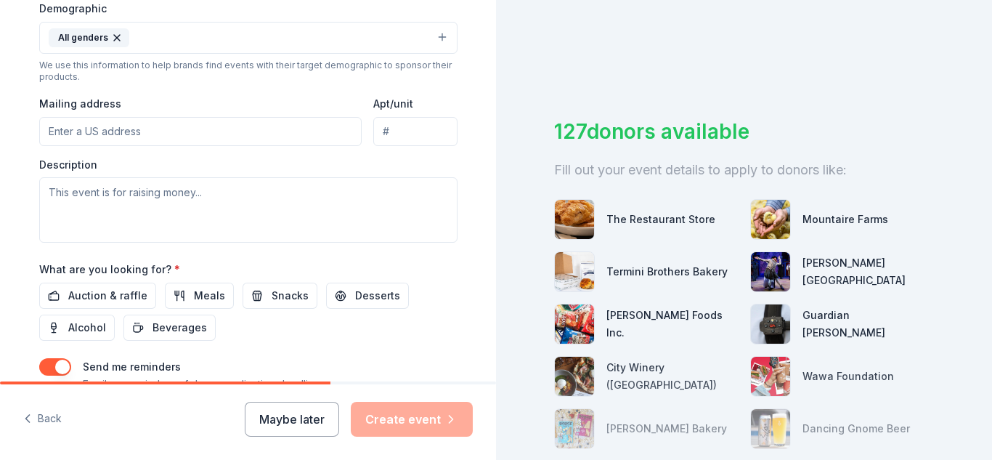
scroll to position [482, 0]
click at [178, 139] on input "Mailing address" at bounding box center [200, 129] width 323 height 29
type input "119 North 10th Street, Reading, PA, 19601"
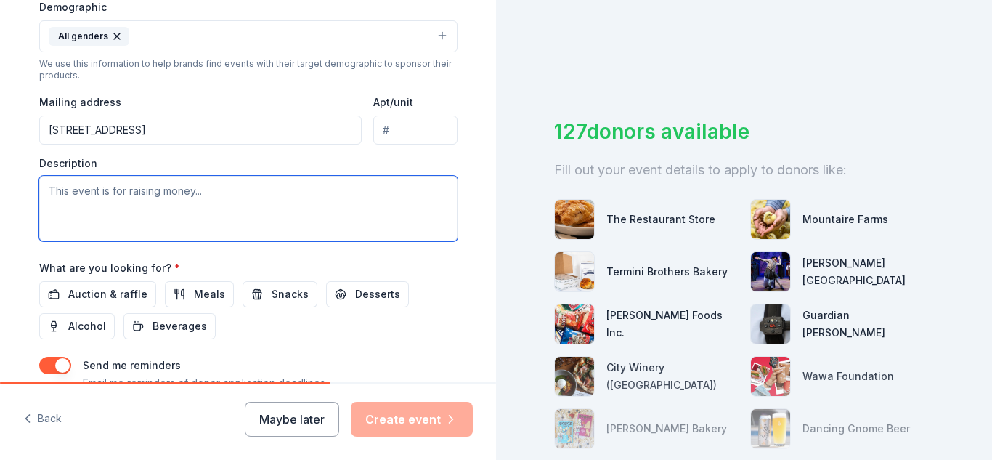
click at [164, 207] on textarea at bounding box center [248, 208] width 418 height 65
click at [154, 198] on textarea at bounding box center [248, 208] width 418 height 65
paste textarea "Dear Goya Foods Team, I hope you are doing well. My name is Hilairy Santana, an…"
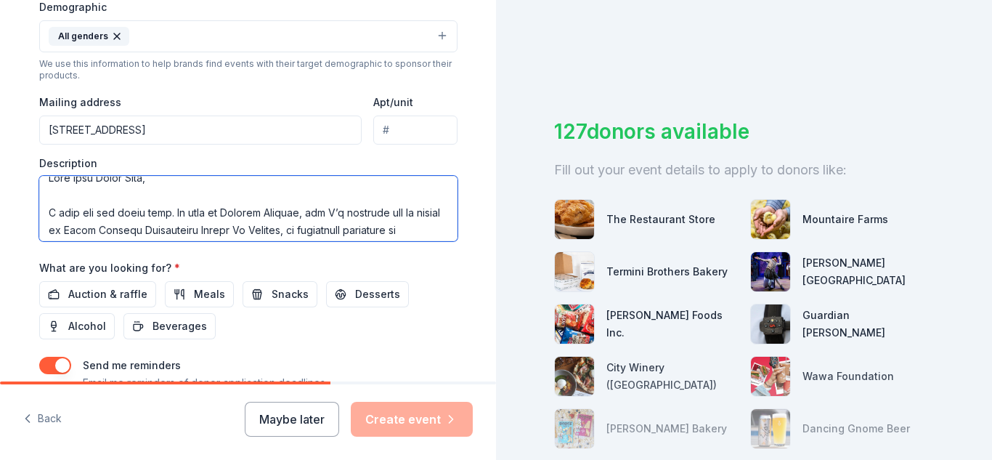
scroll to position [0, 0]
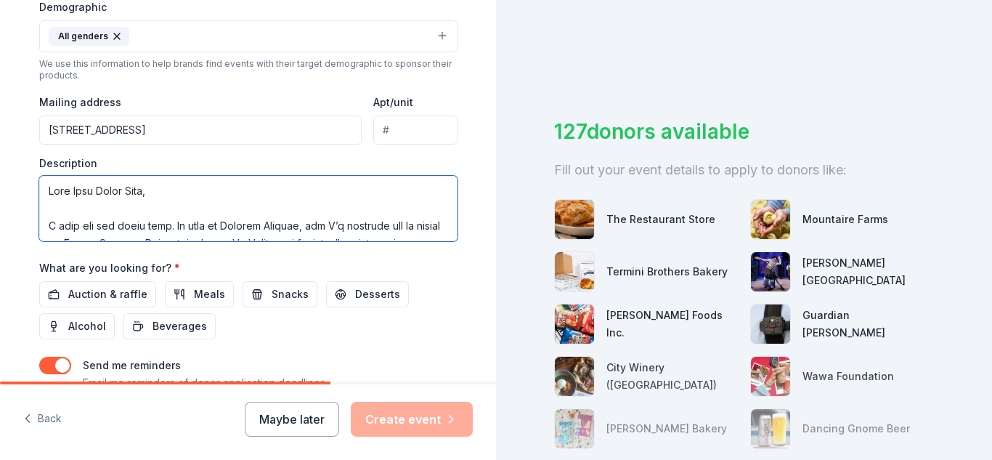
drag, startPoint x: 163, startPoint y: 192, endPoint x: 70, endPoint y: 189, distance: 92.2
click at [70, 189] on textarea at bounding box center [248, 208] width 418 height 65
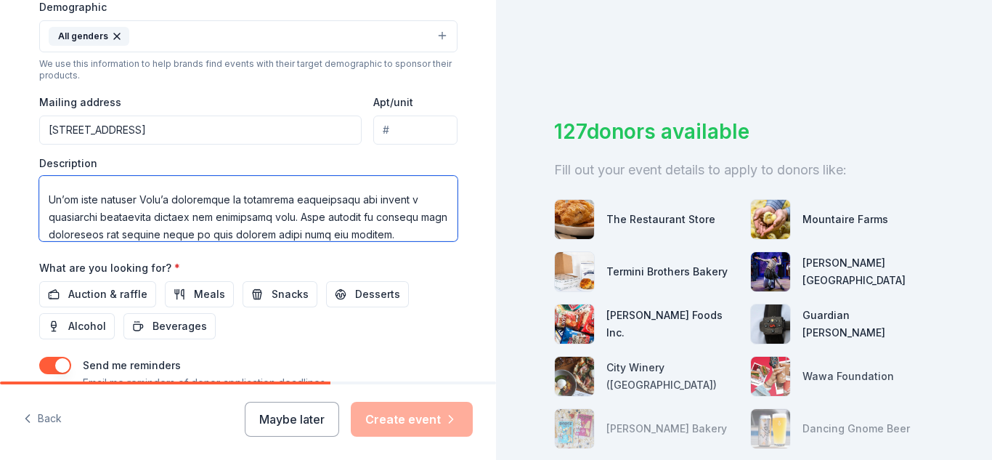
scroll to position [102, 0]
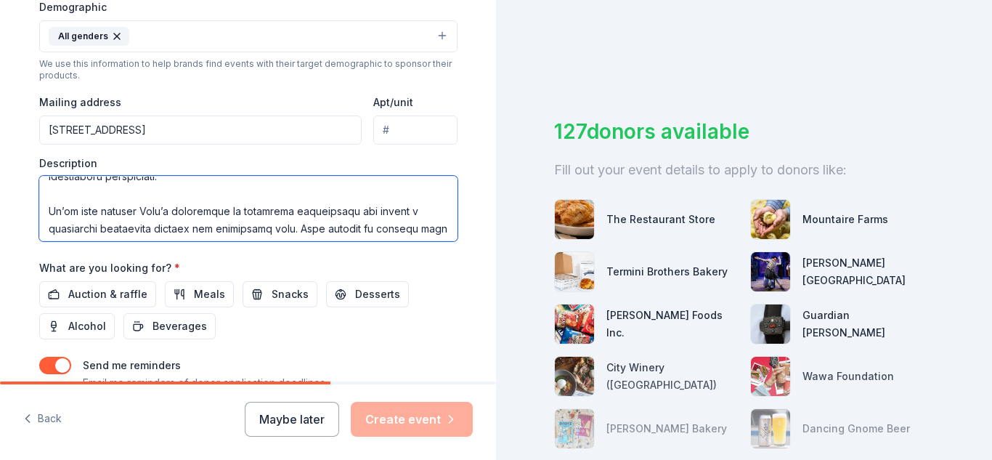
click at [162, 212] on textarea at bounding box center [248, 208] width 418 height 65
click at [165, 212] on textarea at bounding box center [248, 208] width 418 height 65
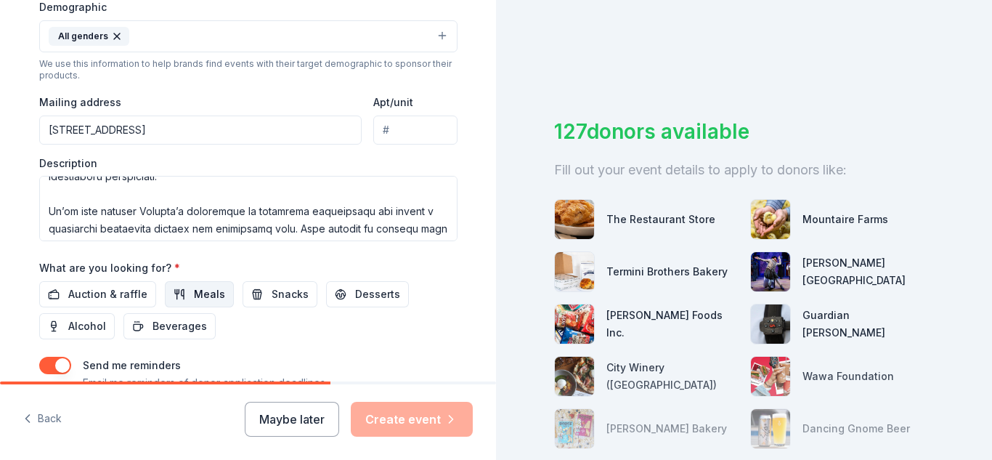
click at [194, 288] on span "Meals" at bounding box center [209, 293] width 31 height 17
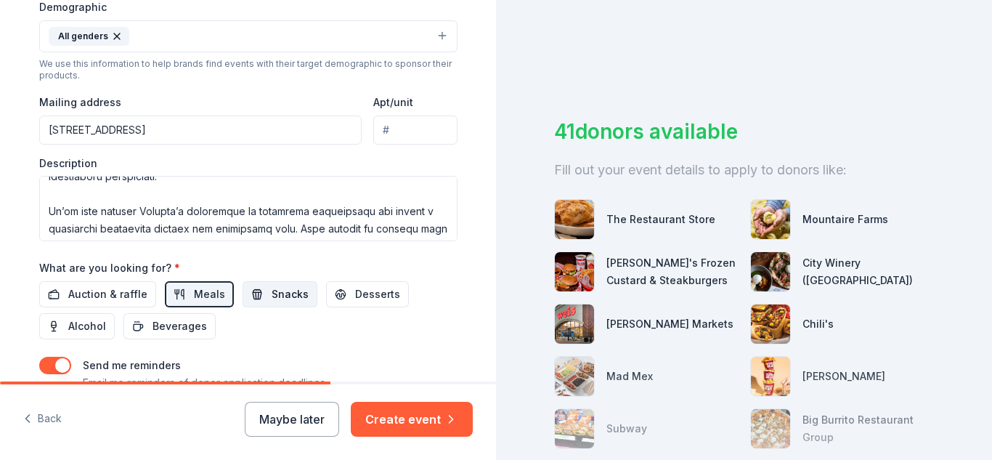
click at [274, 299] on span "Snacks" at bounding box center [290, 293] width 37 height 17
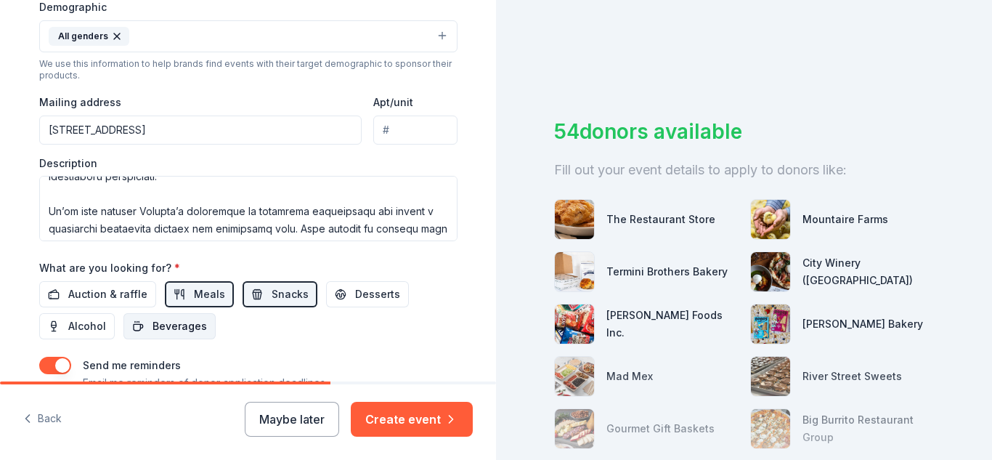
click at [171, 325] on span "Beverages" at bounding box center [179, 325] width 54 height 17
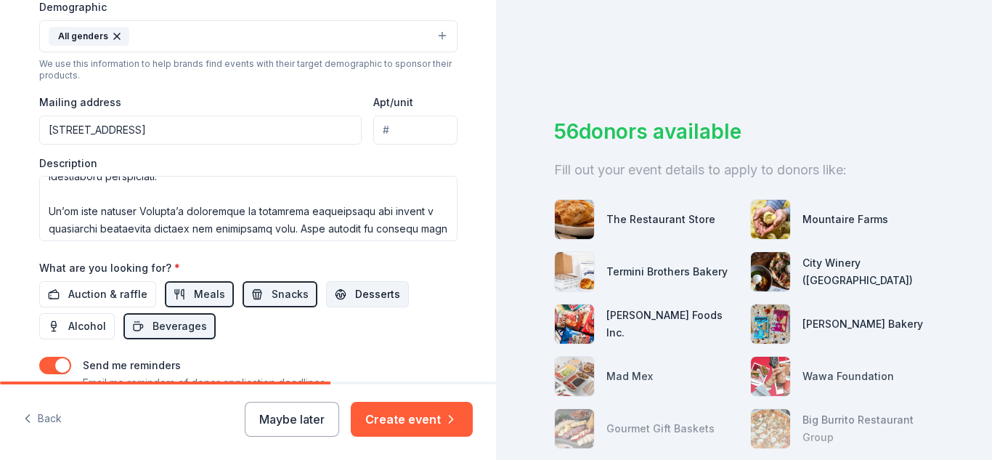
click at [355, 286] on span "Desserts" at bounding box center [377, 293] width 45 height 17
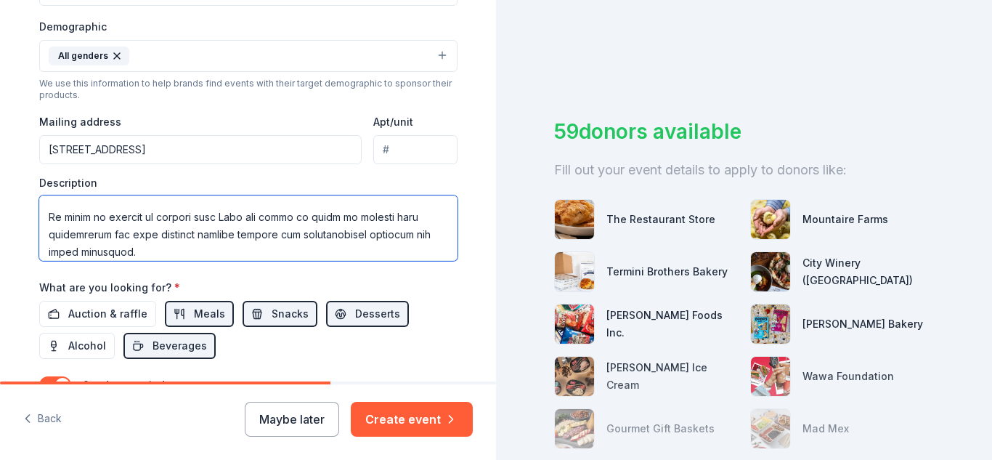
scroll to position [256, 0]
click at [248, 213] on textarea at bounding box center [248, 227] width 418 height 65
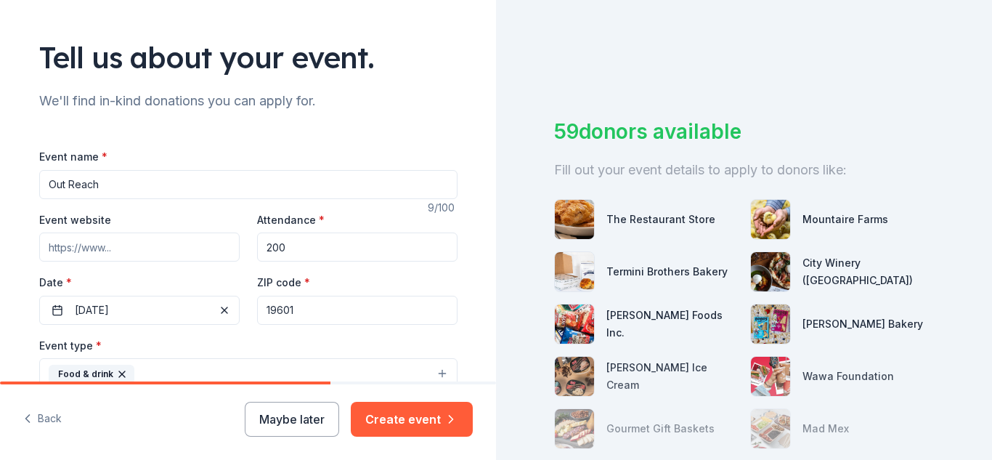
scroll to position [51, 0]
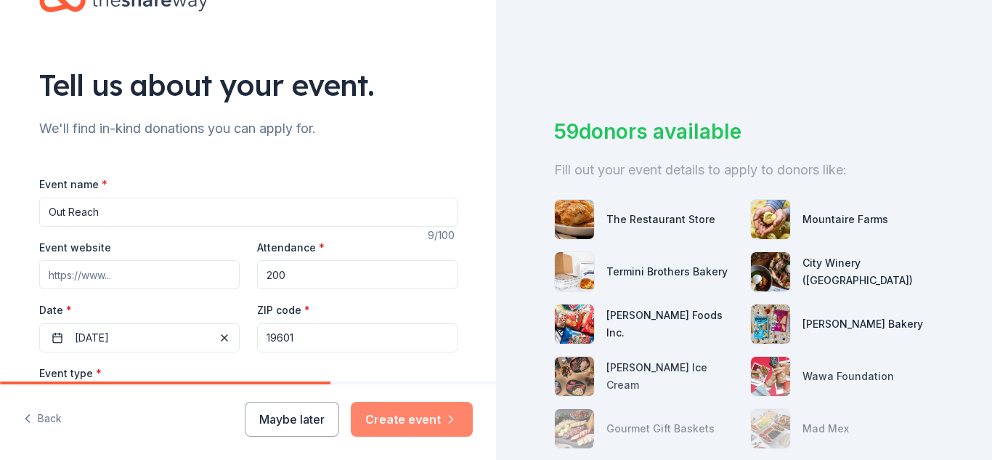
type textarea "Dear Readers , I hope you are doing well. My name is Hilairy Santana, and I’m r…"
click at [424, 414] on button "Create event" at bounding box center [412, 418] width 122 height 35
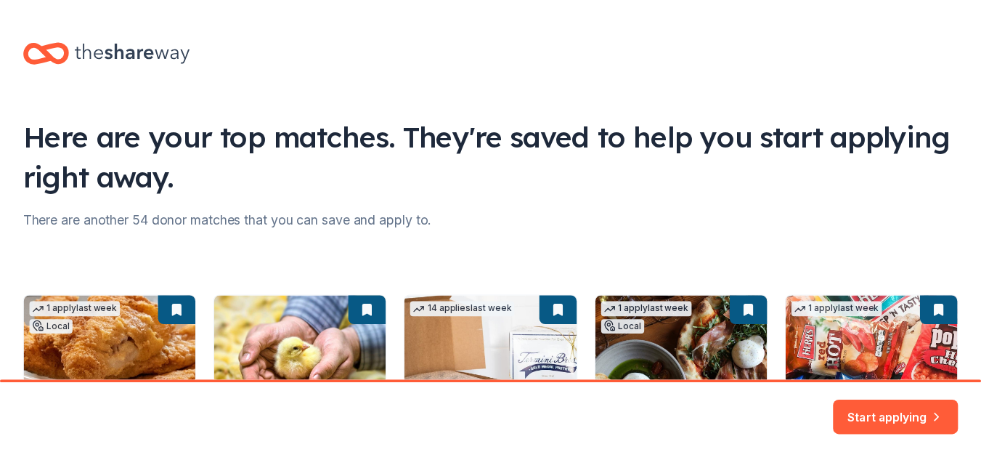
scroll to position [229, 0]
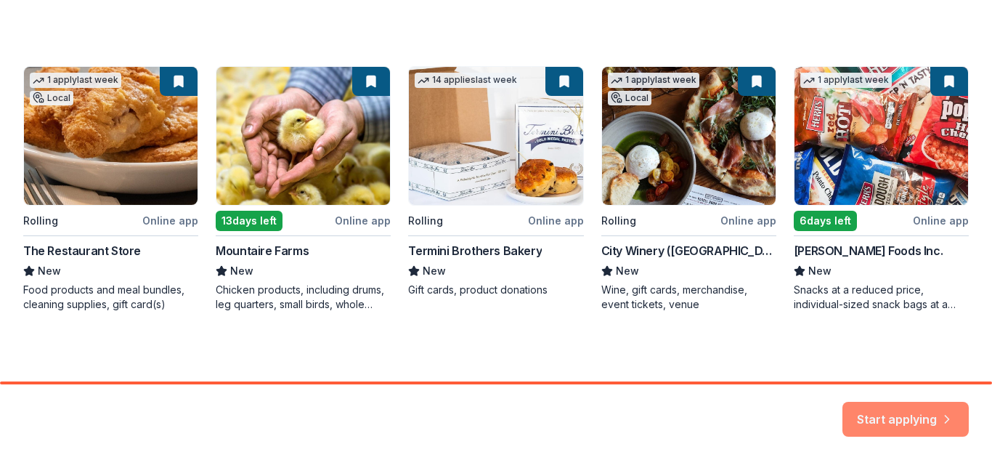
click at [861, 412] on button "Start applying" at bounding box center [905, 410] width 126 height 35
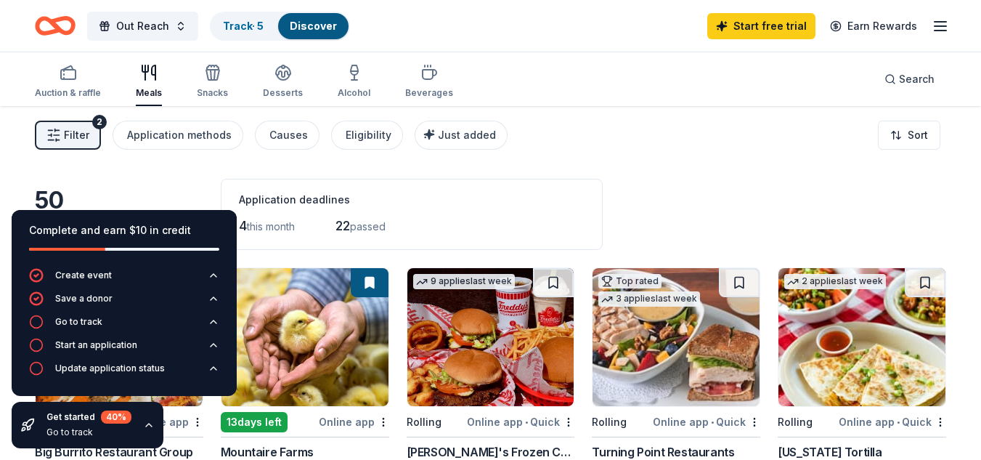
click at [775, 179] on div "50 results in Reading, PA Application deadlines 4 this month 22 passed" at bounding box center [490, 214] width 911 height 71
click at [89, 151] on div "Filter 2 Application methods Causes Eligibility Just added Sort" at bounding box center [490, 135] width 981 height 58
click at [650, 179] on div "50 results in Reading, PA Application deadlines 4 this month 22 passed" at bounding box center [490, 214] width 911 height 71
click at [33, 343] on icon "button" at bounding box center [36, 345] width 15 height 15
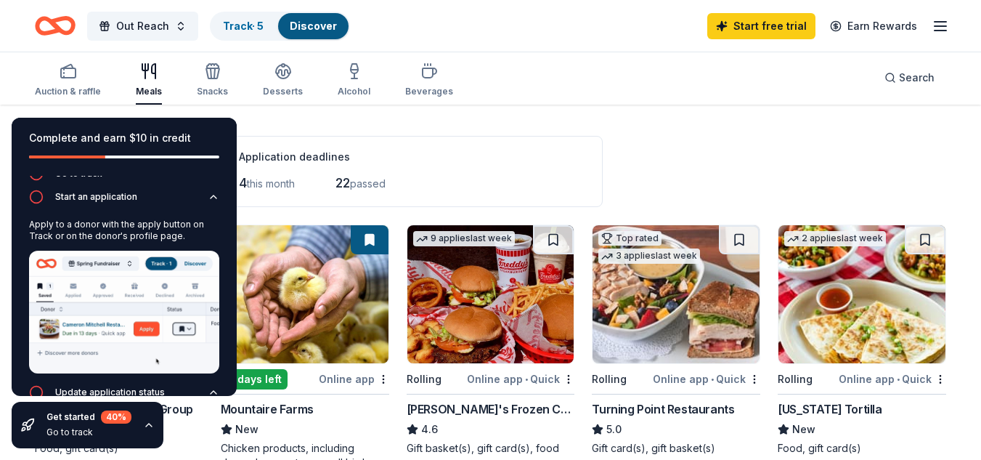
scroll to position [54, 0]
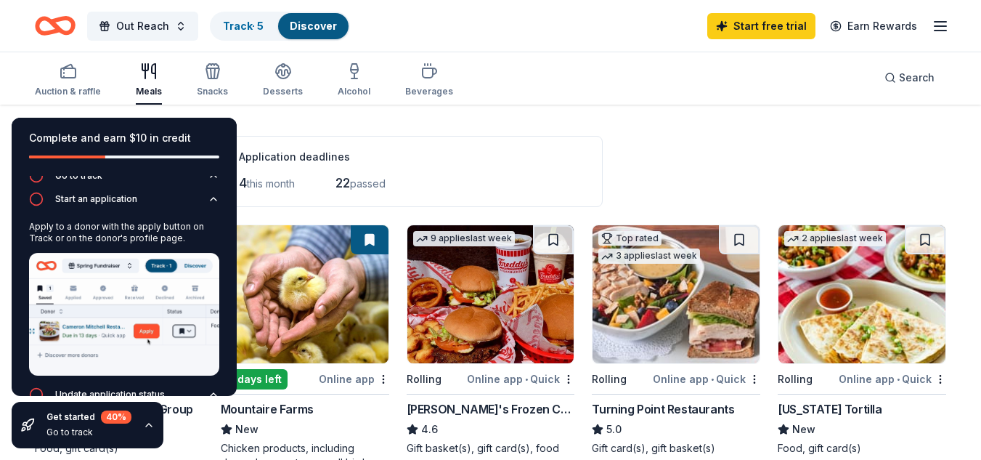
click at [237, 122] on div "Complete and earn $10 in credit Create event Save a donor Go to track Start an …" at bounding box center [124, 283] width 248 height 354
click at [136, 33] on span "Out Reach" at bounding box center [142, 25] width 53 height 17
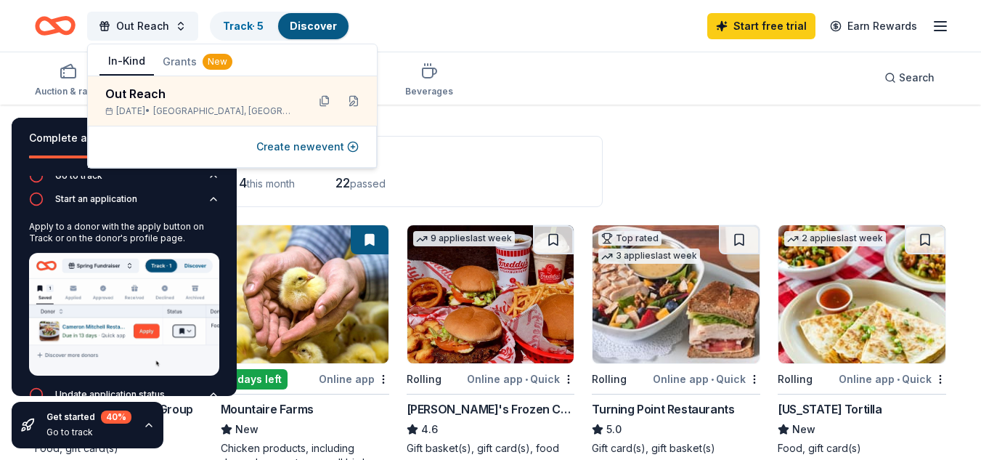
click at [571, 89] on div "Auction & raffle Meals Snacks Desserts Alcohol Beverages Search" at bounding box center [490, 78] width 911 height 54
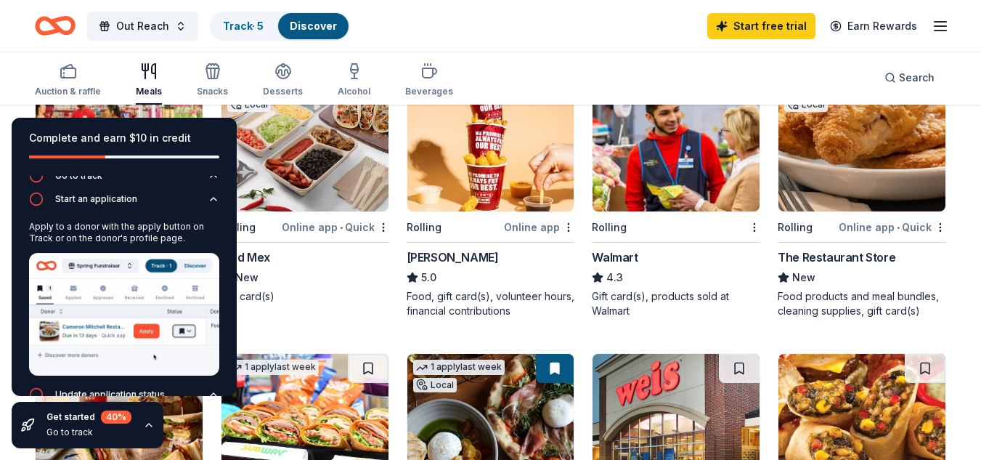
scroll to position [476, 0]
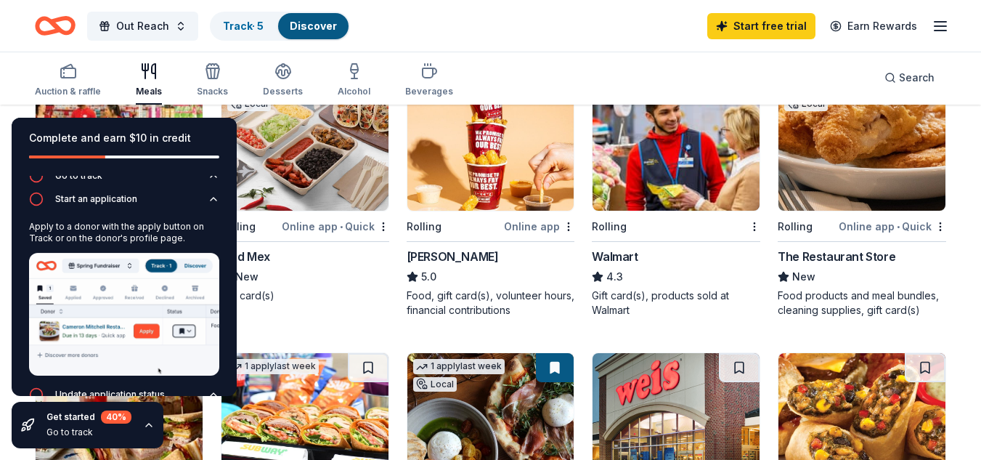
click at [693, 176] on img at bounding box center [675, 142] width 167 height 138
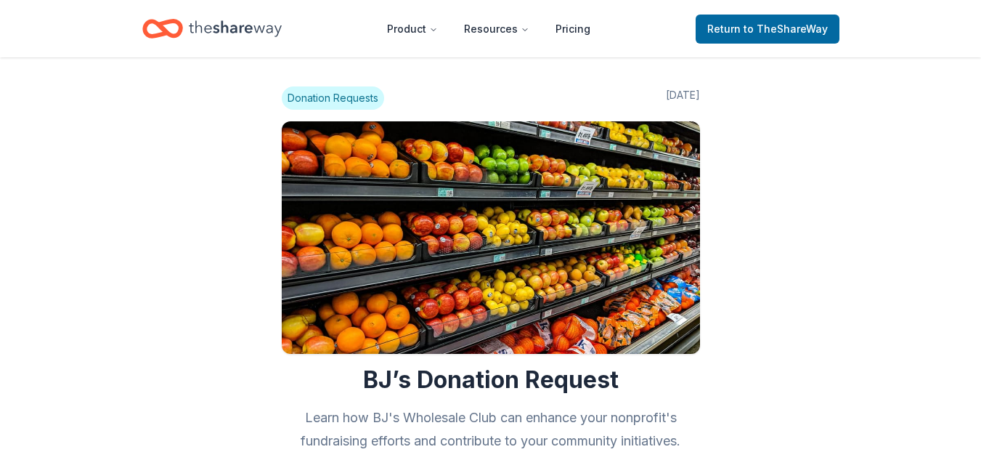
scroll to position [2178, 0]
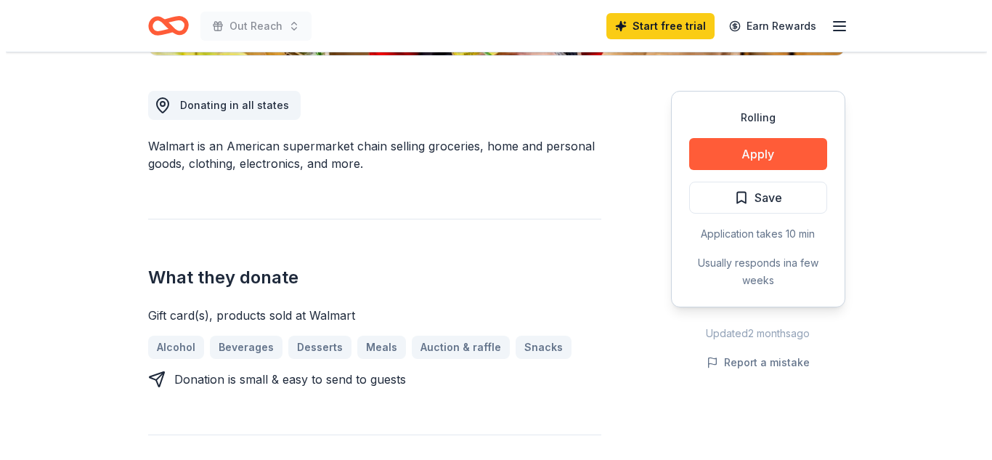
scroll to position [386, 0]
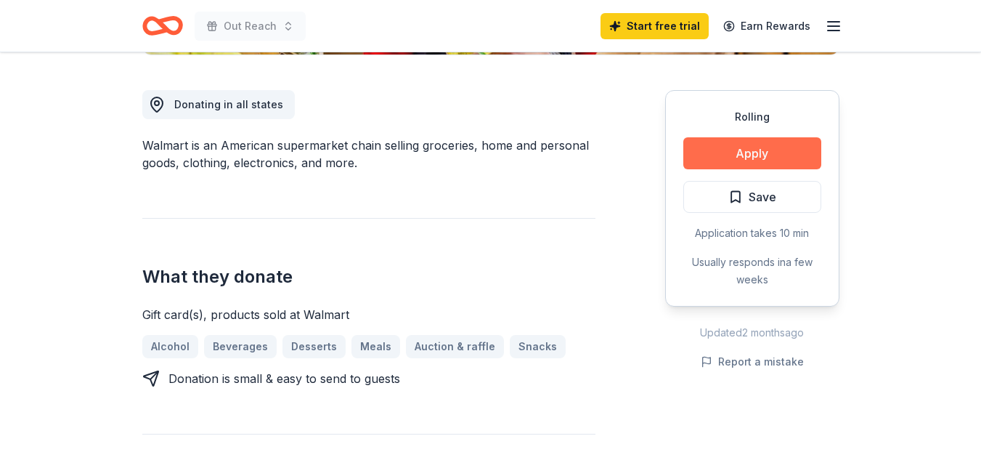
click at [793, 155] on button "Apply" at bounding box center [752, 153] width 138 height 32
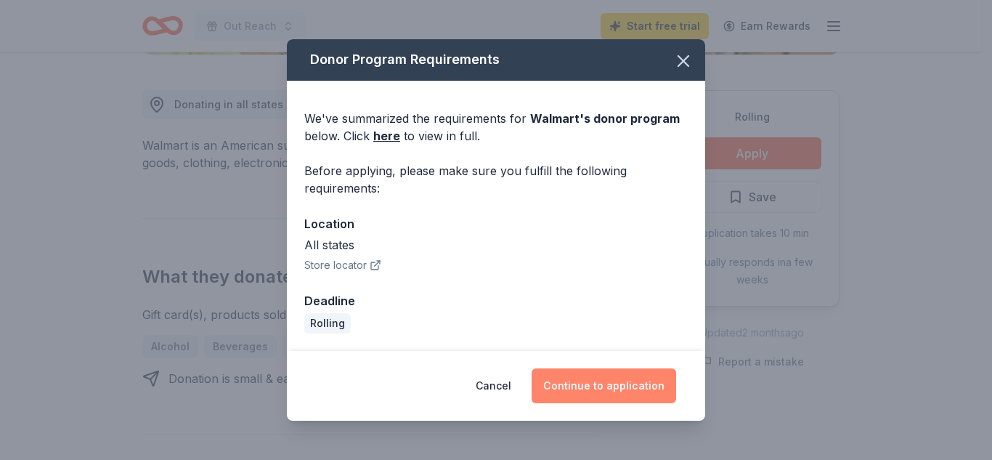
click at [629, 388] on button "Continue to application" at bounding box center [603, 385] width 144 height 35
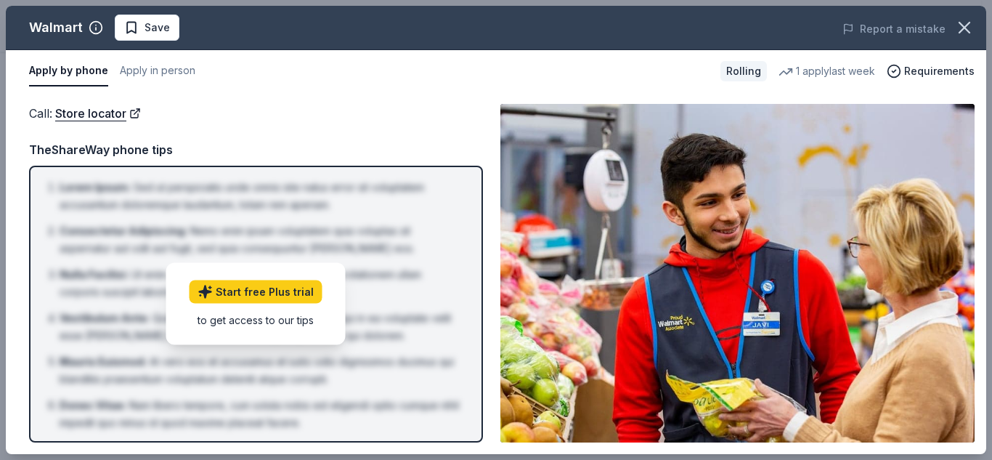
click at [78, 65] on button "Apply by phone" at bounding box center [68, 71] width 79 height 30
click at [122, 66] on button "Apply in person" at bounding box center [158, 71] width 76 height 30
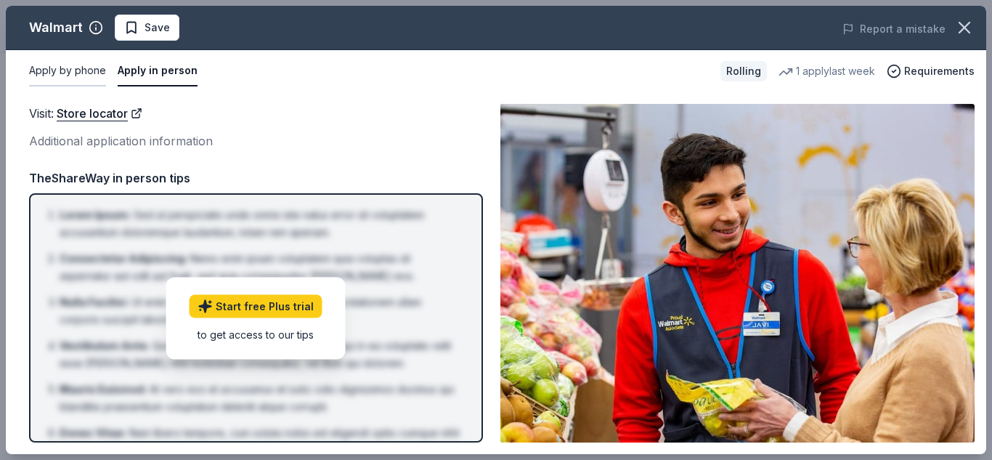
click at [65, 76] on button "Apply by phone" at bounding box center [67, 71] width 77 height 30
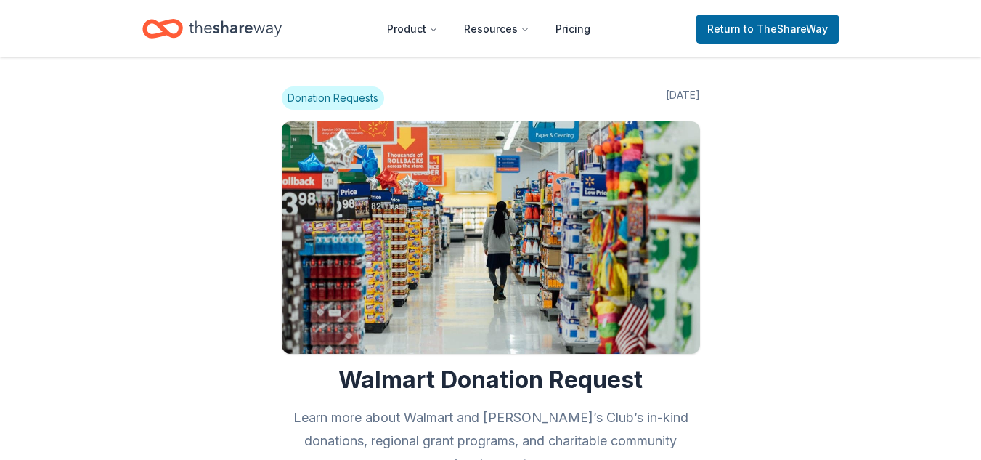
scroll to position [859, 0]
